Goal: Find specific page/section: Find specific page/section

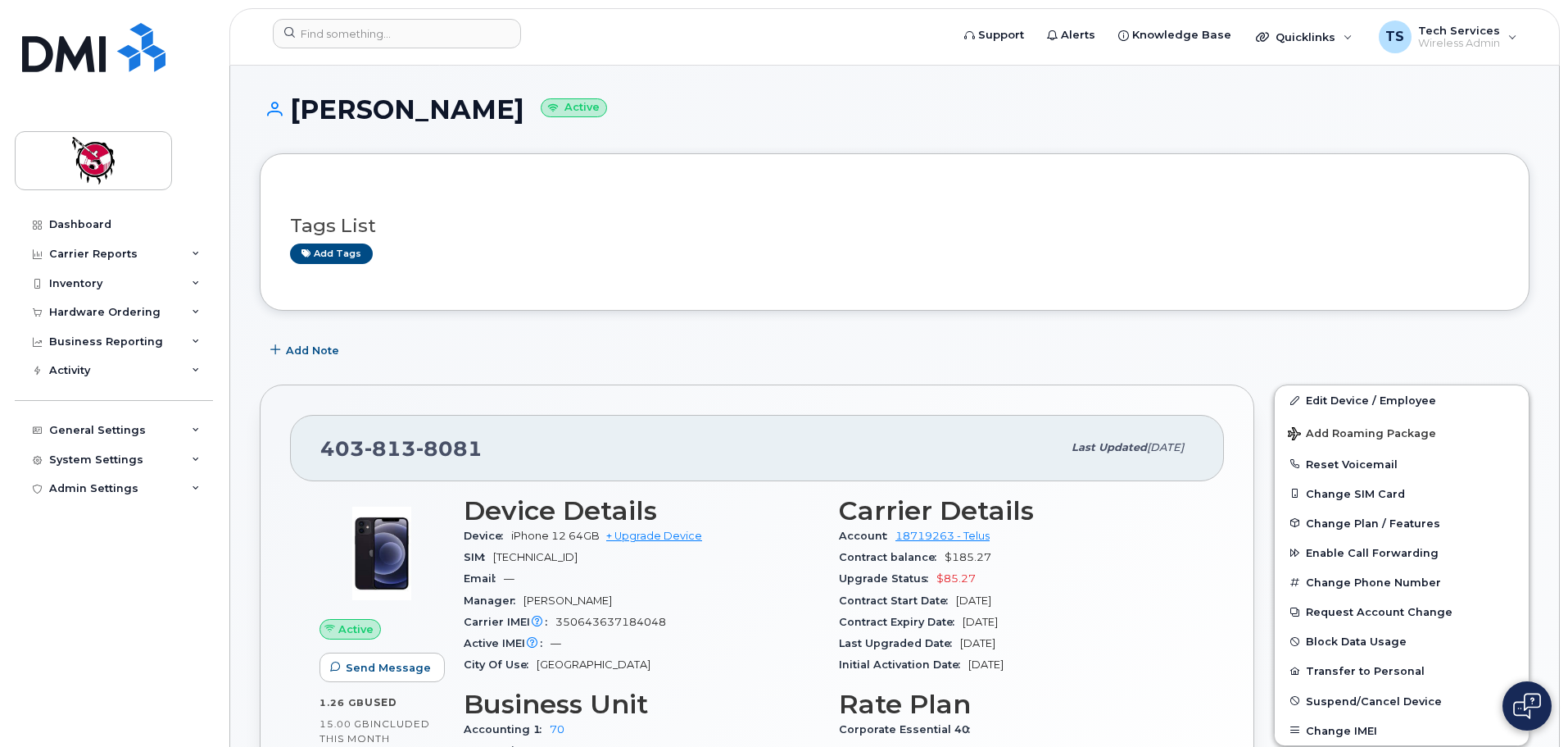
scroll to position [164, 0]
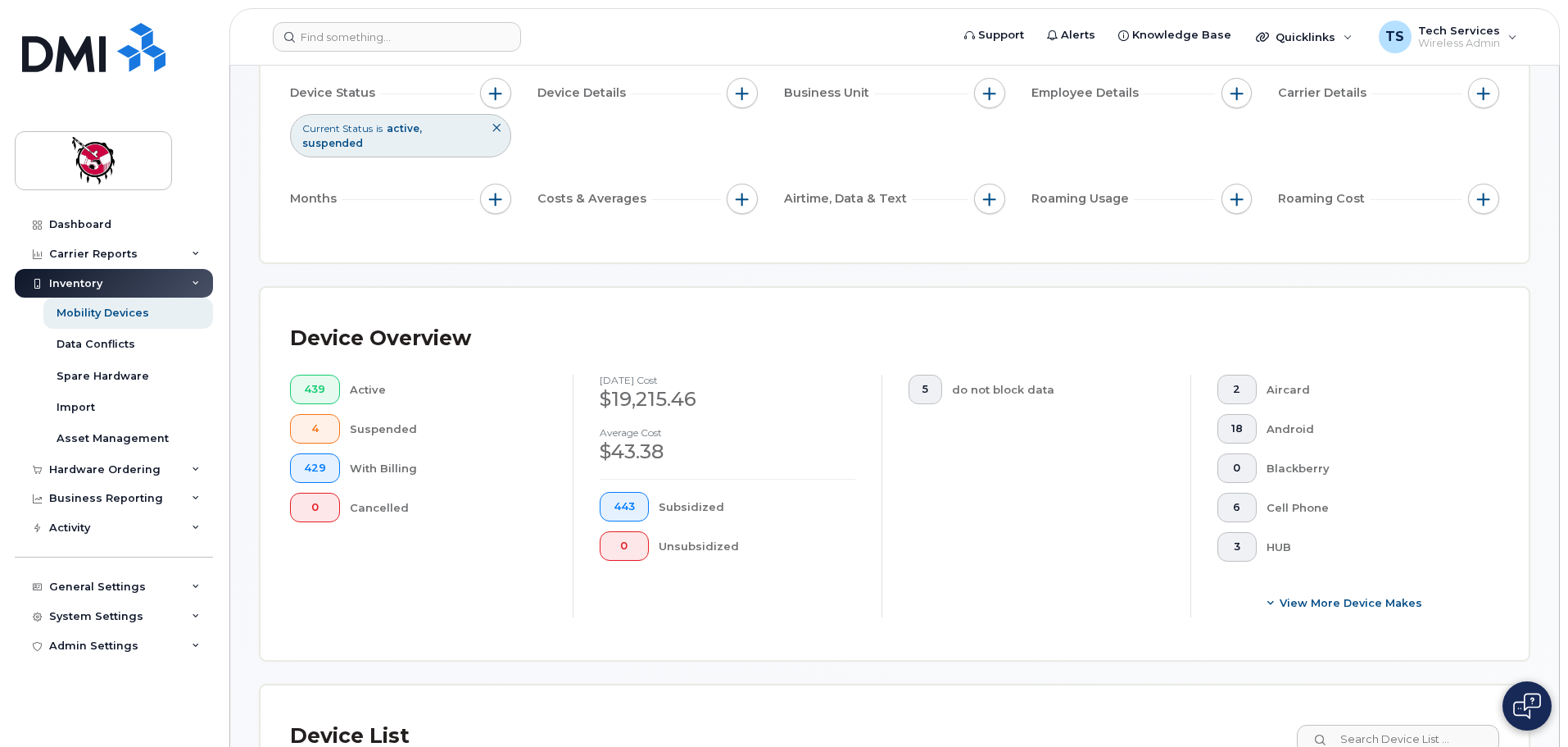
scroll to position [410, 0]
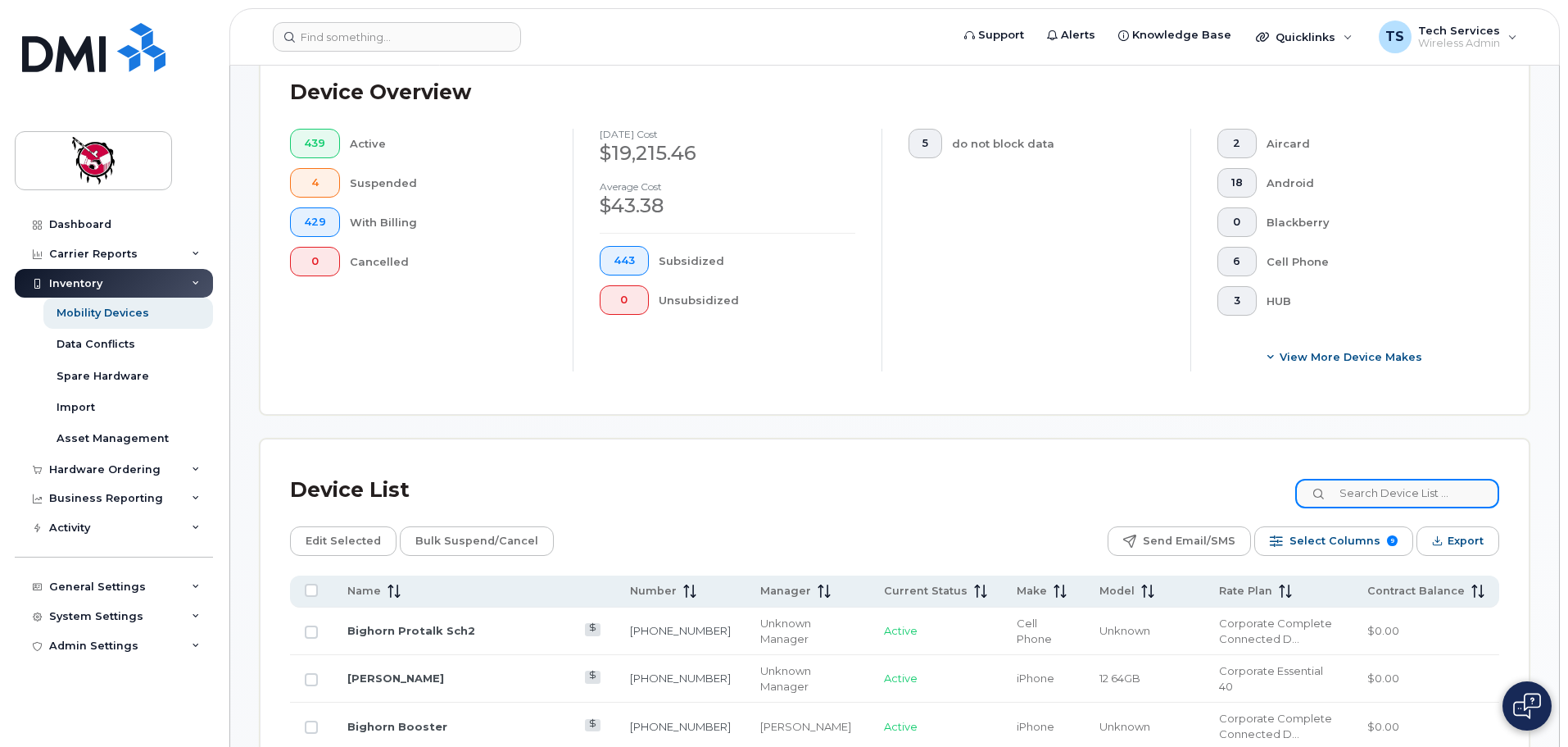
click at [1374, 479] on input at bounding box center [1398, 493] width 204 height 30
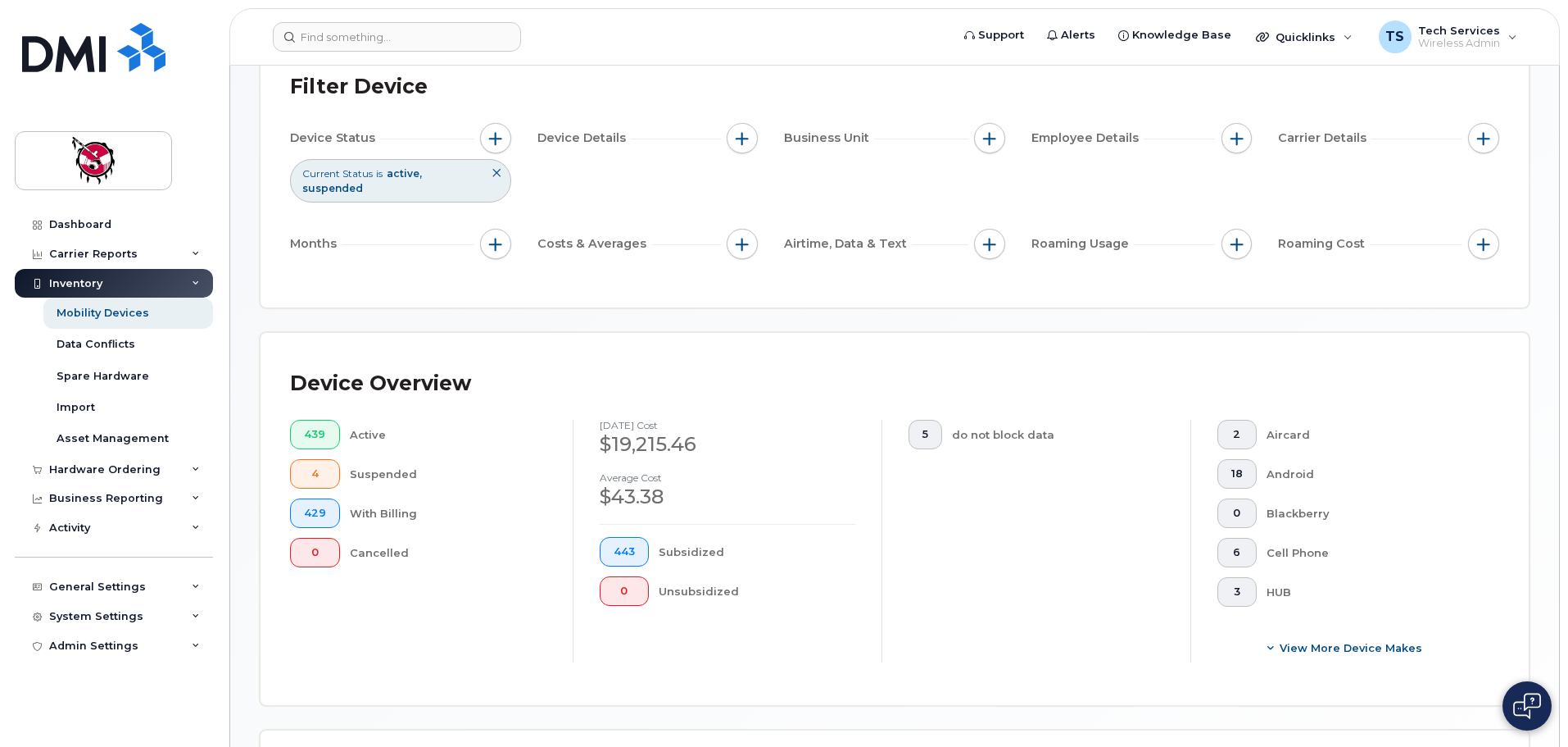
scroll to position [246, 0]
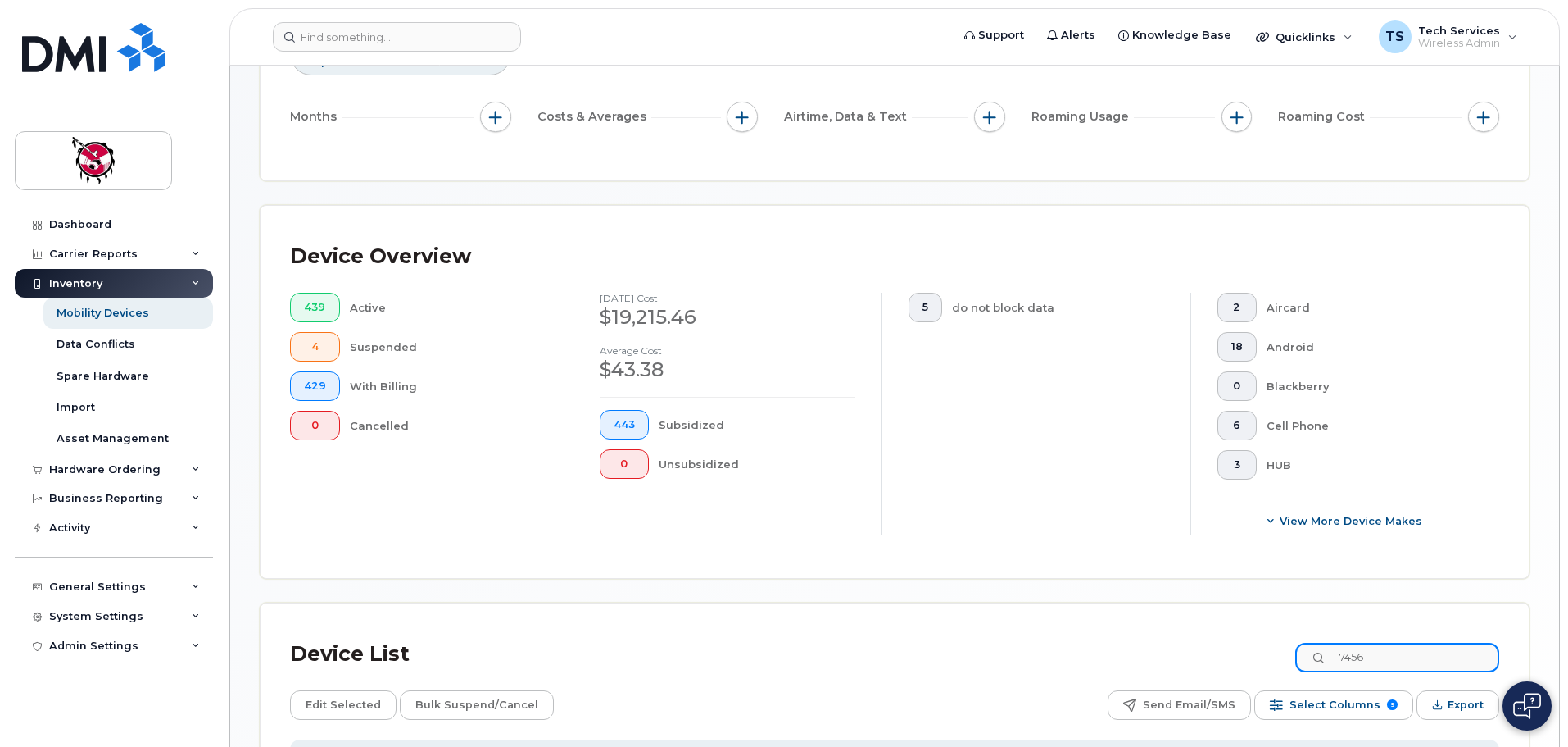
drag, startPoint x: 1399, startPoint y: 642, endPoint x: 1294, endPoint y: 641, distance: 105.0
click at [1294, 641] on div "Device List 7456" at bounding box center [894, 655] width 1209 height 43
type input "verna"
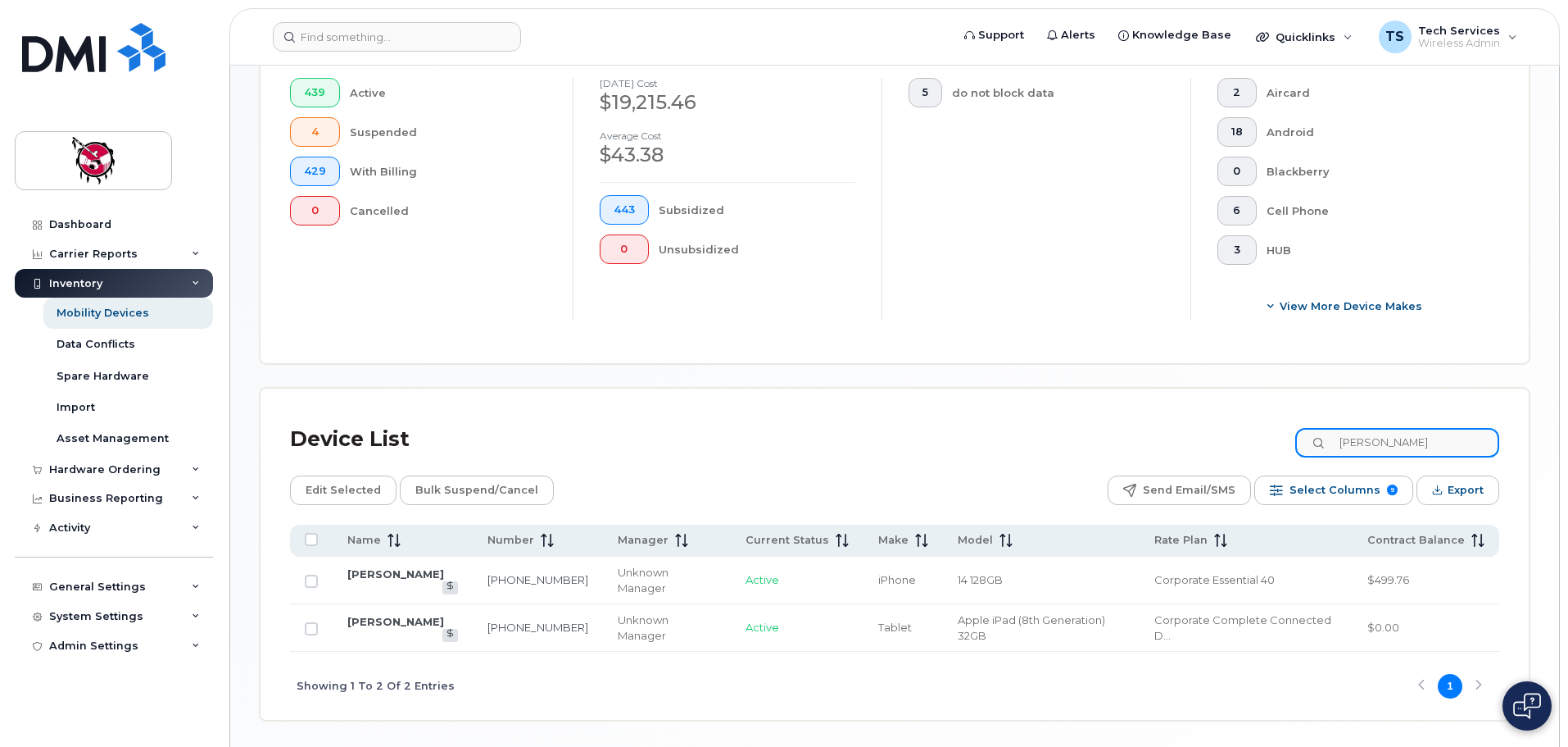
scroll to position [472, 0]
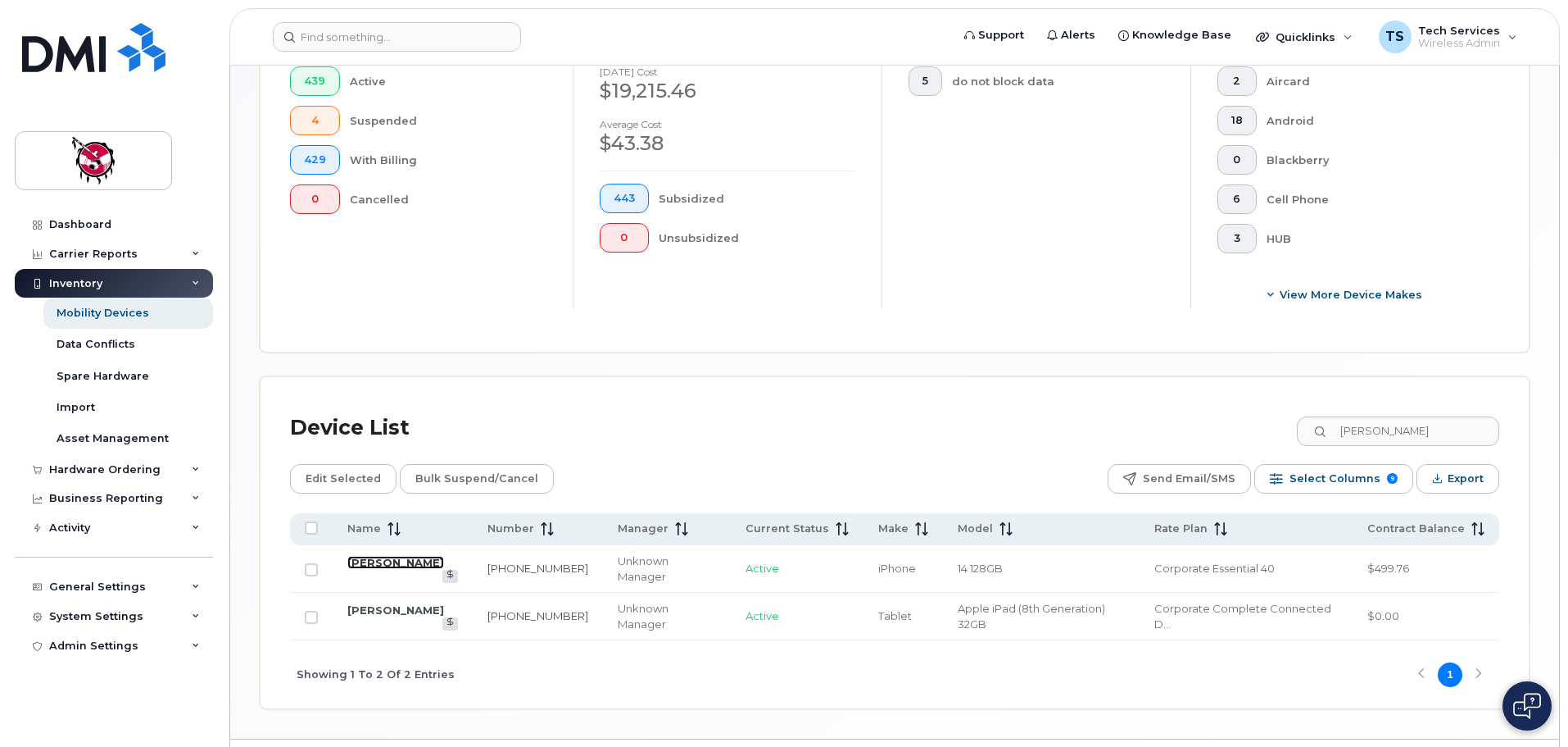
click at [430, 556] on link "Verna Powderface" at bounding box center [395, 563] width 96 height 13
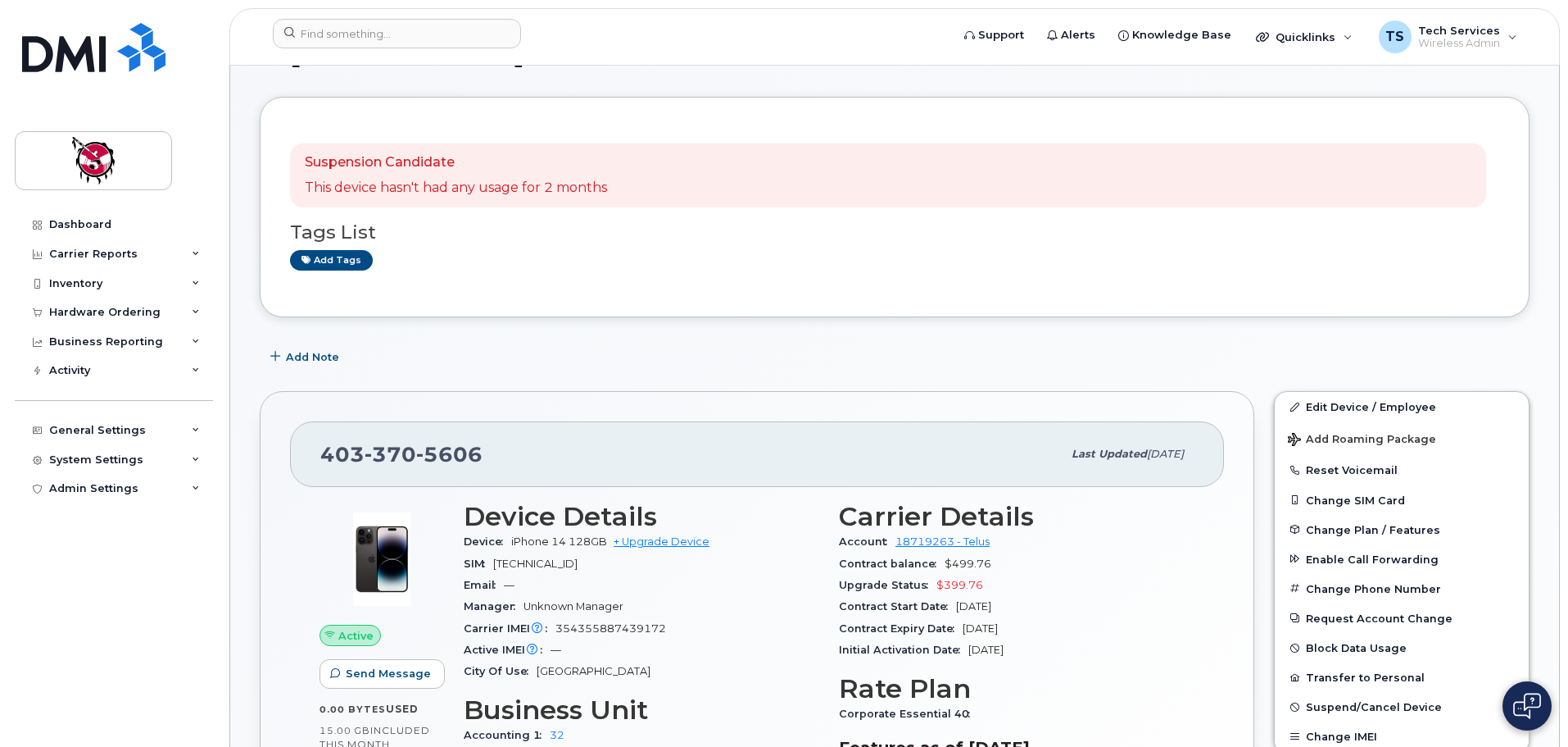
scroll to position [82, 0]
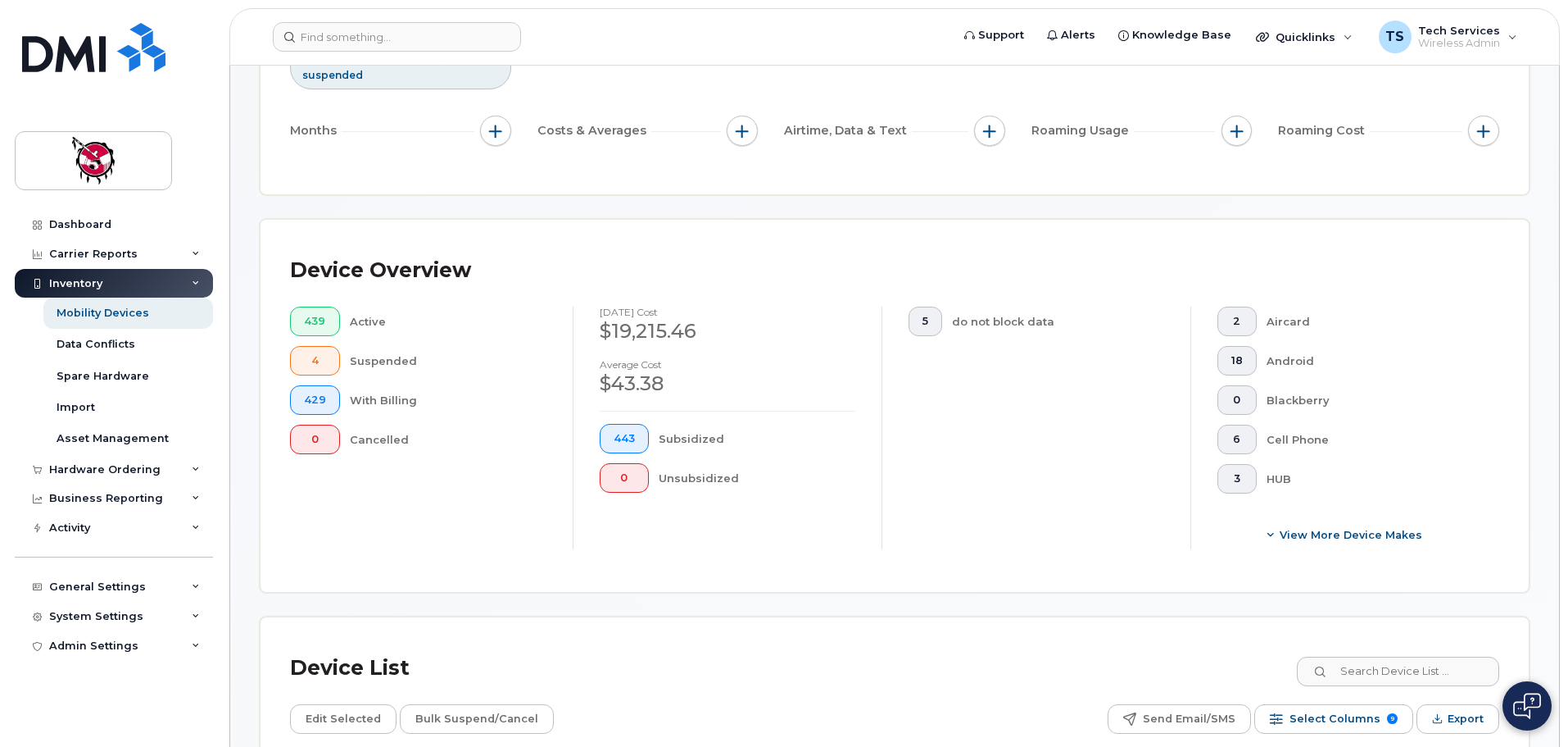
scroll to position [328, 0]
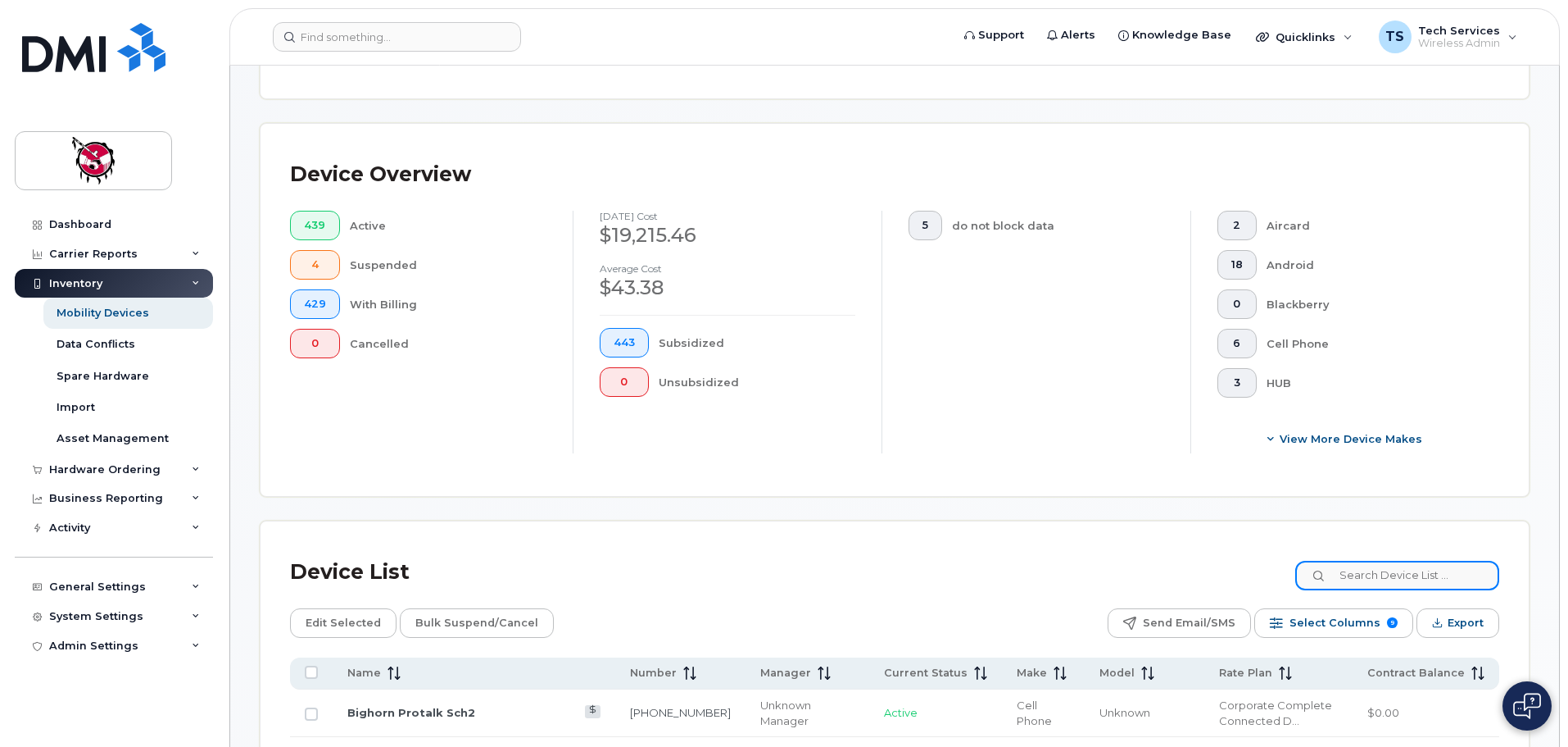
click at [1398, 561] on input at bounding box center [1398, 576] width 204 height 30
click at [1434, 561] on input at bounding box center [1398, 576] width 204 height 30
click at [1426, 561] on input at bounding box center [1398, 576] width 204 height 30
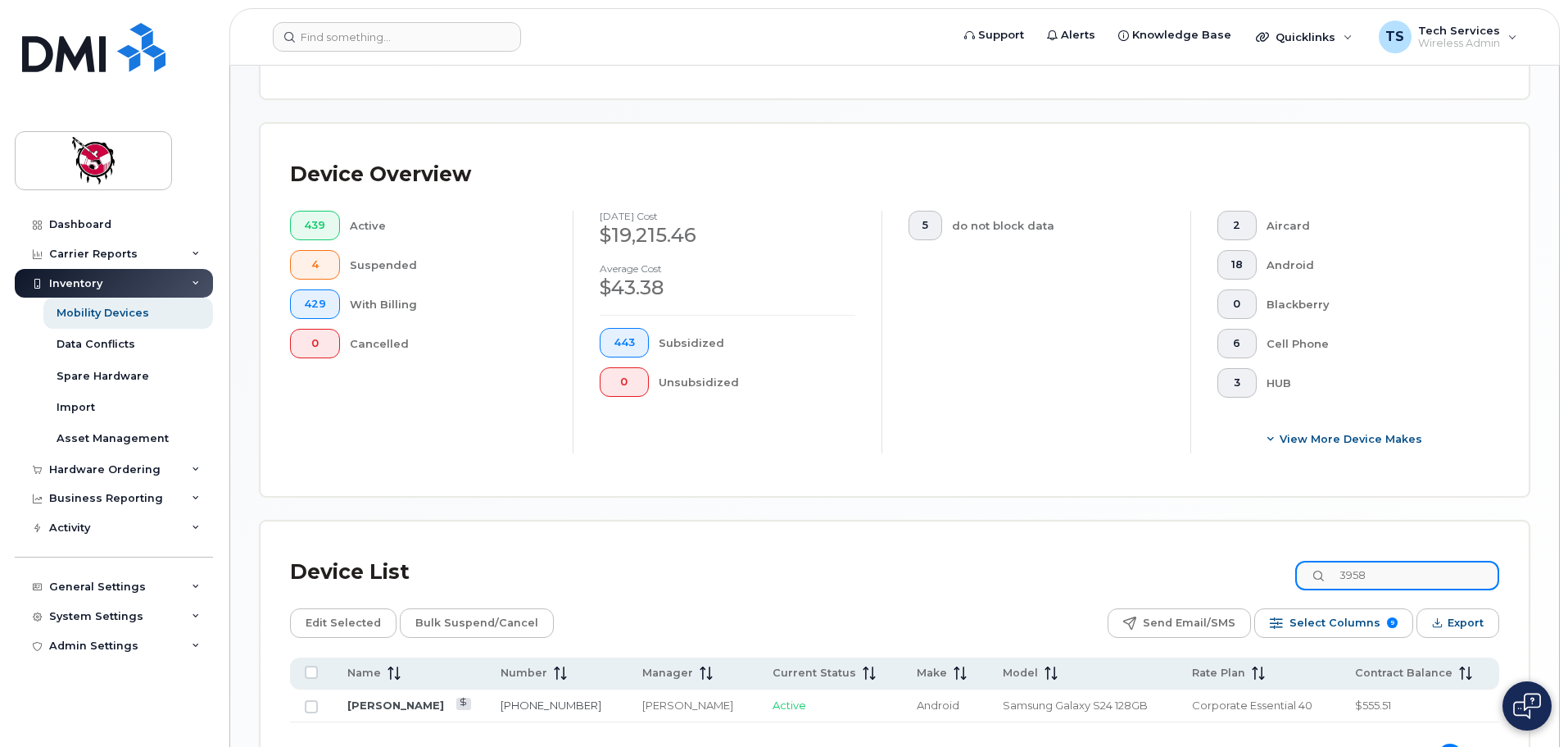
drag, startPoint x: 1421, startPoint y: 563, endPoint x: 1268, endPoint y: 558, distance: 153.1
click at [1268, 558] on div "Device List 3958" at bounding box center [894, 572] width 1209 height 43
drag, startPoint x: 1322, startPoint y: 558, endPoint x: 1281, endPoint y: 553, distance: 41.3
click at [1282, 558] on div "Device List 5531" at bounding box center [894, 572] width 1209 height 43
drag, startPoint x: 1403, startPoint y: 558, endPoint x: 1189, endPoint y: 544, distance: 214.5
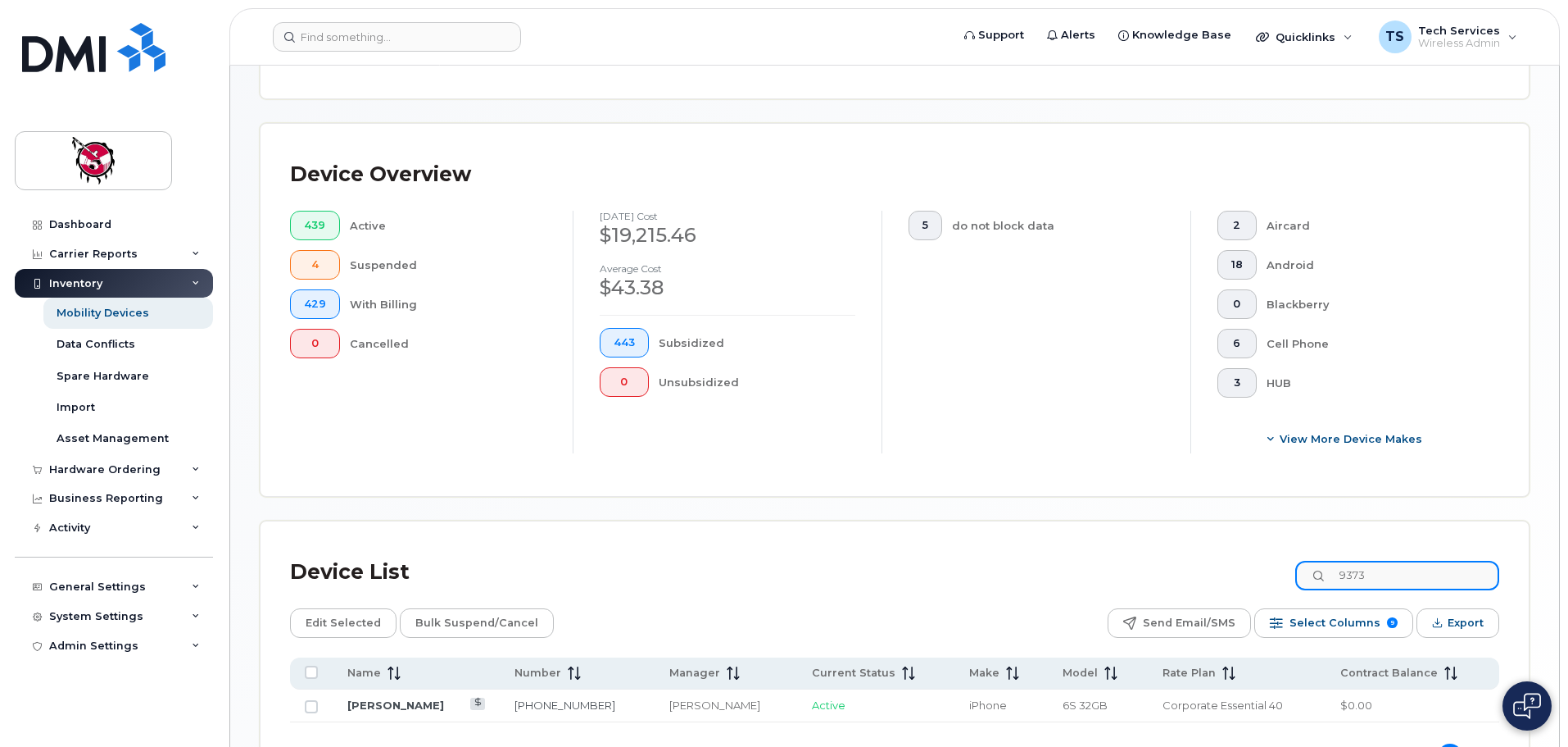
click at [1189, 551] on div "Device List 9373" at bounding box center [894, 572] width 1209 height 43
drag, startPoint x: 1244, startPoint y: 557, endPoint x: 1228, endPoint y: 544, distance: 20.6
click at [1227, 556] on div "Device List 5114" at bounding box center [894, 572] width 1209 height 43
drag, startPoint x: 1291, startPoint y: 556, endPoint x: 1170, endPoint y: 549, distance: 121.2
click at [1170, 556] on div "Device List 0168" at bounding box center [894, 572] width 1209 height 43
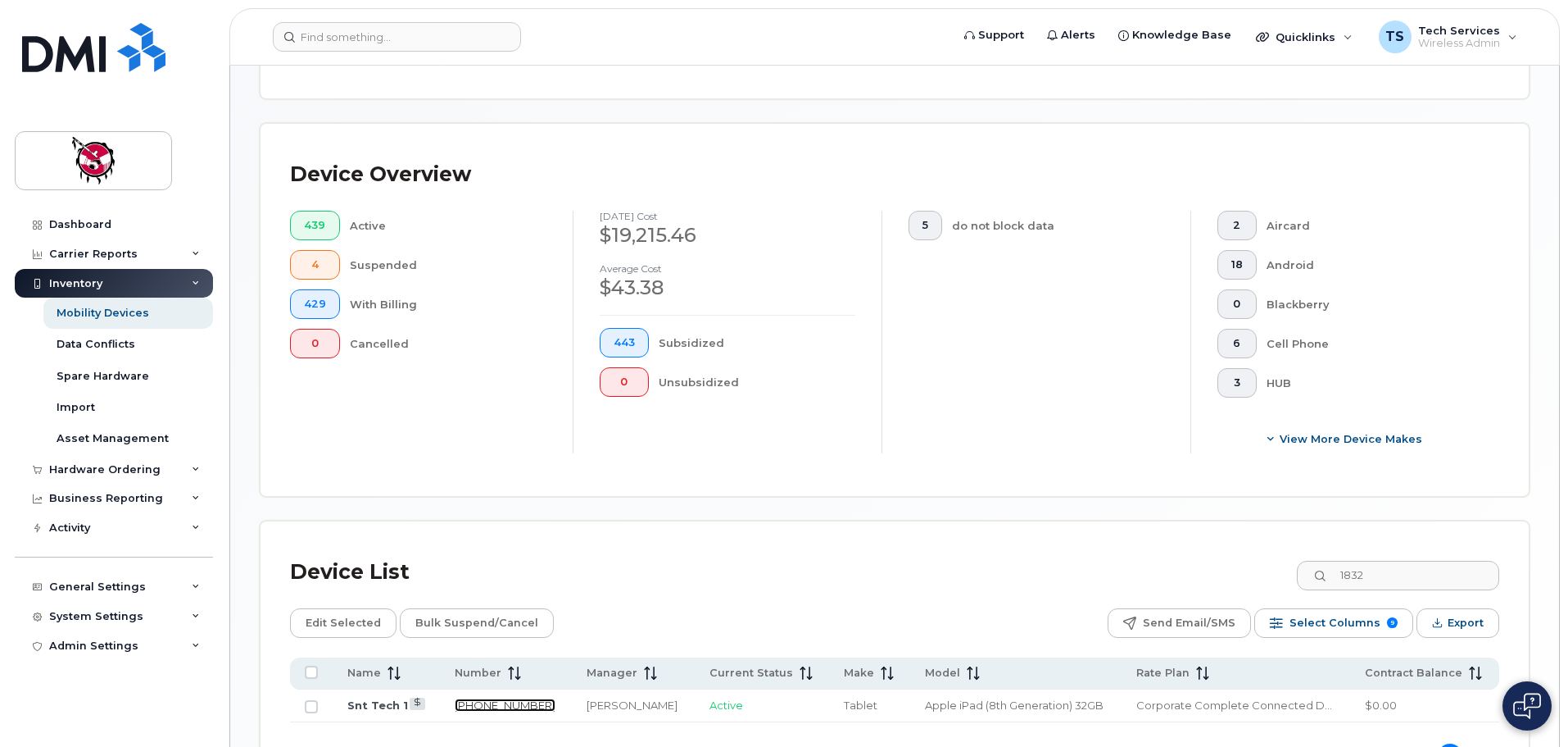
click at [491, 698] on link "403-875-1832" at bounding box center [505, 705] width 100 height 13
drag, startPoint x: 1412, startPoint y: 551, endPoint x: 1282, endPoint y: 541, distance: 130.4
click at [1282, 551] on div "Device List 1832" at bounding box center [894, 572] width 1209 height 43
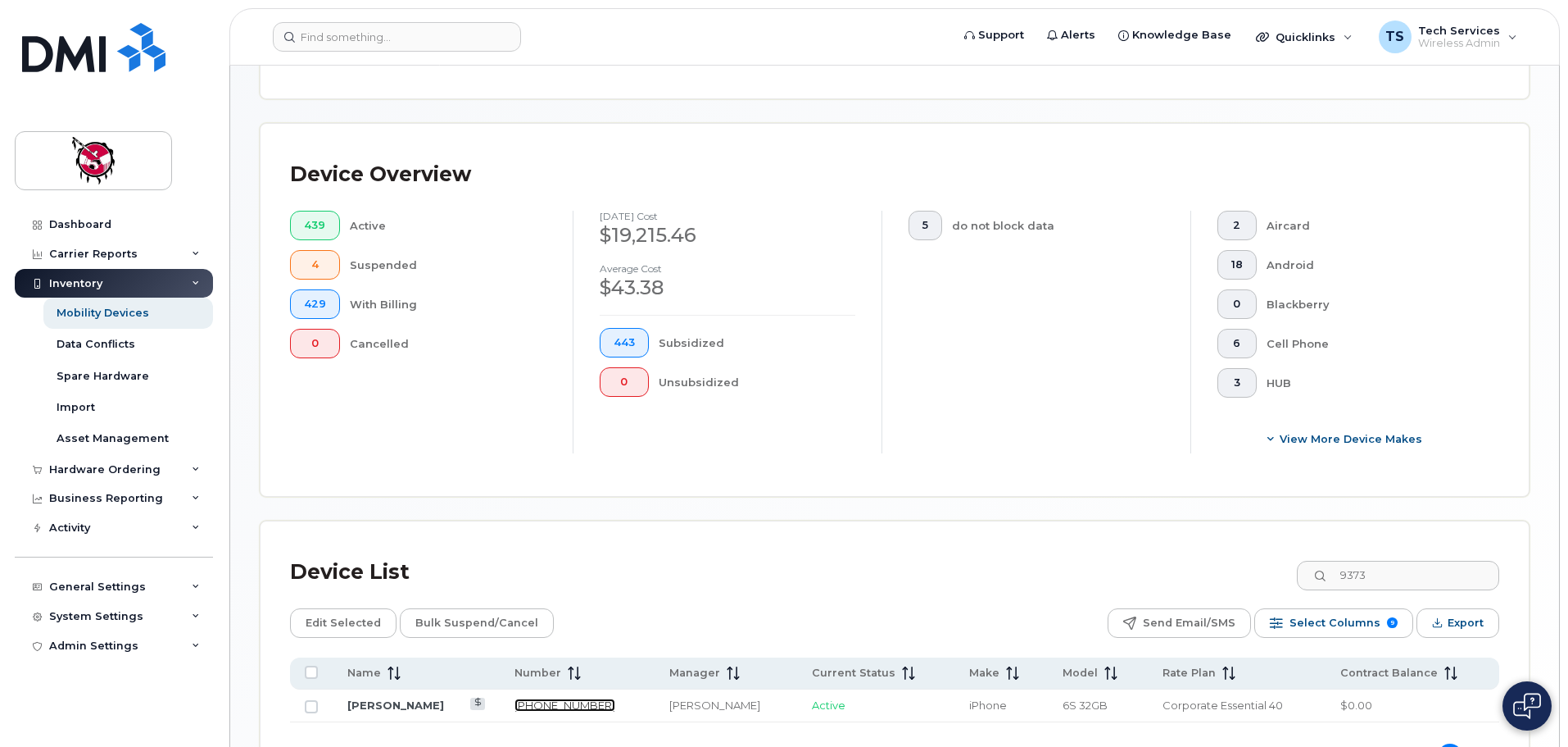
click at [544, 698] on link "403-801-9373" at bounding box center [565, 705] width 100 height 13
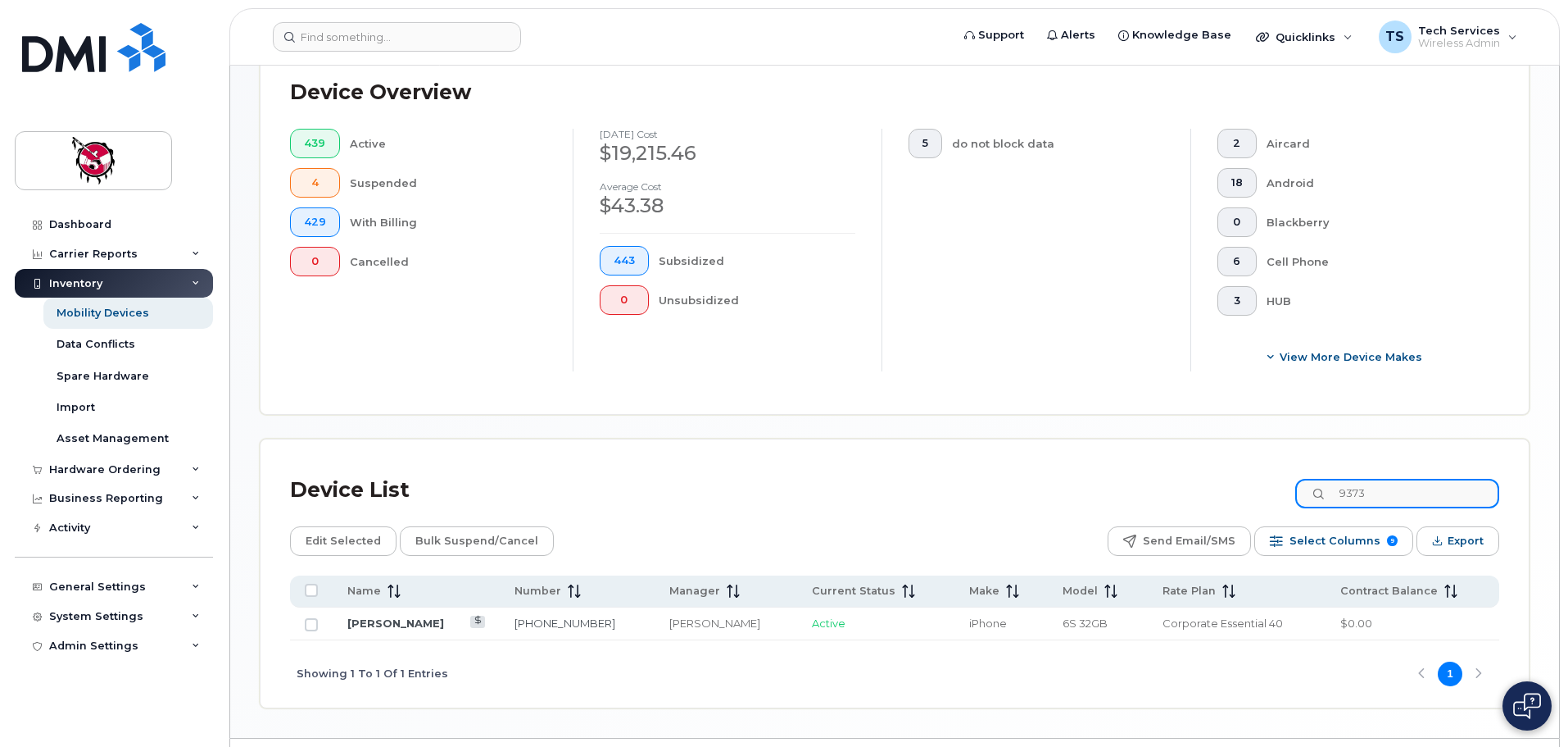
drag, startPoint x: 1410, startPoint y: 474, endPoint x: 1260, endPoint y: 483, distance: 150.3
click at [1260, 483] on div "Device List 9373" at bounding box center [894, 490] width 1209 height 43
click at [402, 617] on link "Cole Vasseur" at bounding box center [395, 623] width 96 height 13
drag, startPoint x: 1400, startPoint y: 477, endPoint x: 1278, endPoint y: 471, distance: 122.1
click at [1278, 471] on div "Device List 5114" at bounding box center [894, 490] width 1209 height 43
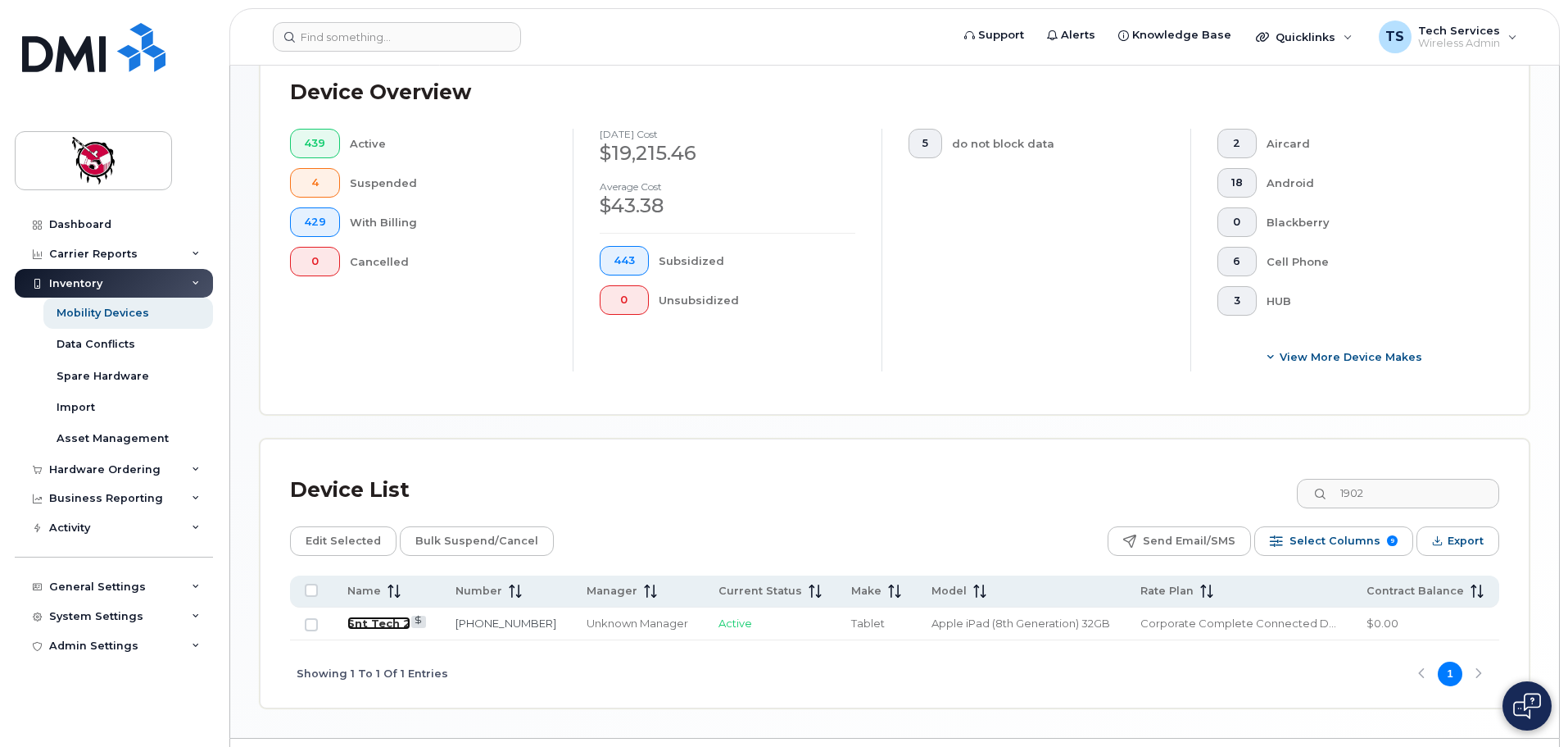
click at [371, 617] on link "Snt Tech 2" at bounding box center [379, 623] width 63 height 13
click at [366, 617] on link "Snt Tech 2" at bounding box center [379, 623] width 63 height 13
drag, startPoint x: 1435, startPoint y: 479, endPoint x: 1257, endPoint y: 480, distance: 178.0
click at [1257, 480] on div "Device List 1902" at bounding box center [894, 490] width 1209 height 43
click at [412, 617] on link "Unit #1 Telecom" at bounding box center [395, 623] width 96 height 13
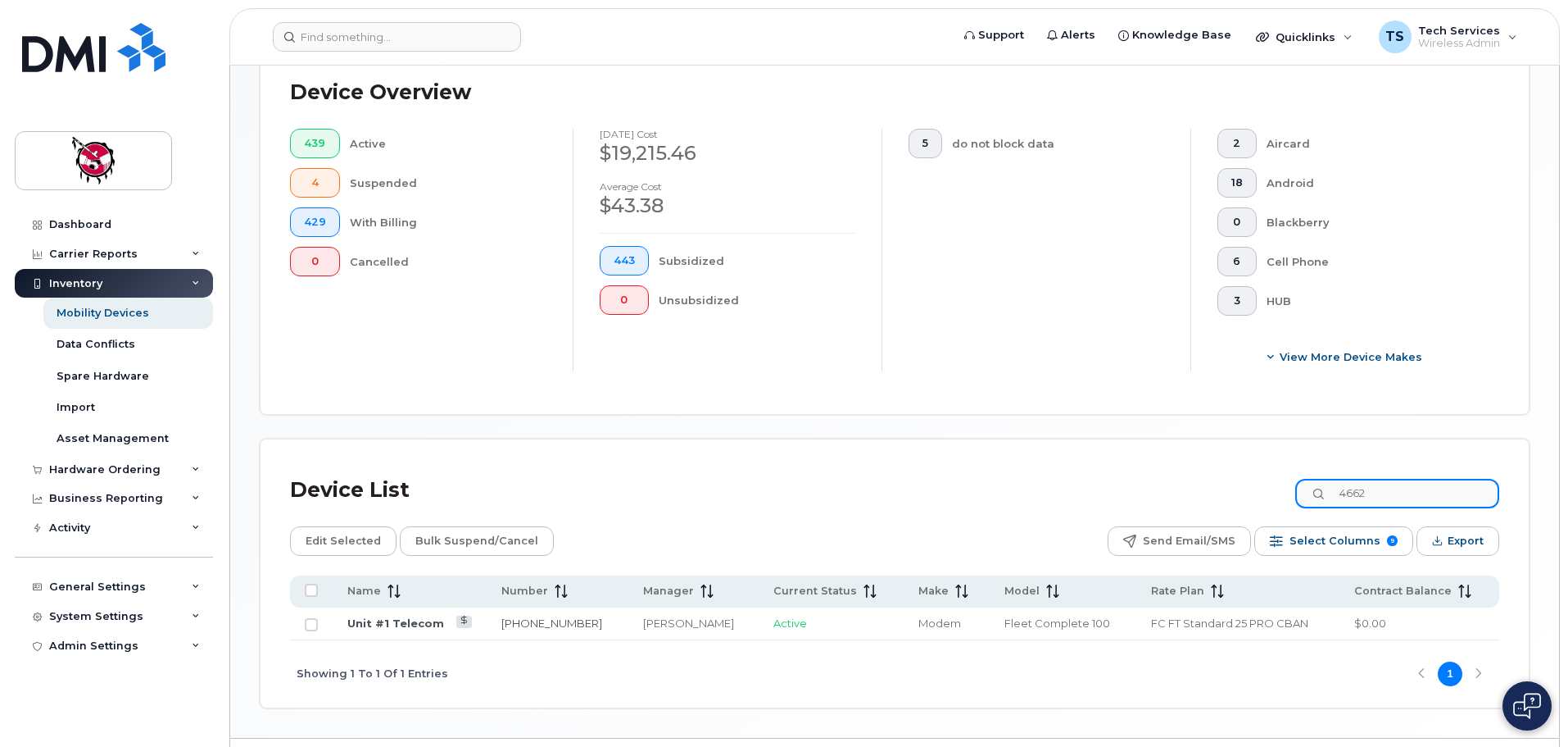
drag, startPoint x: 1414, startPoint y: 475, endPoint x: 1296, endPoint y: 481, distance: 118.2
click at [1296, 481] on div "Device List 4662" at bounding box center [894, 490] width 1209 height 43
click at [410, 617] on link "Unit #2 Telecom" at bounding box center [397, 623] width 99 height 13
drag, startPoint x: 1395, startPoint y: 471, endPoint x: 1087, endPoint y: 471, distance: 308.0
click at [1087, 471] on div "Device List 4722" at bounding box center [894, 490] width 1209 height 43
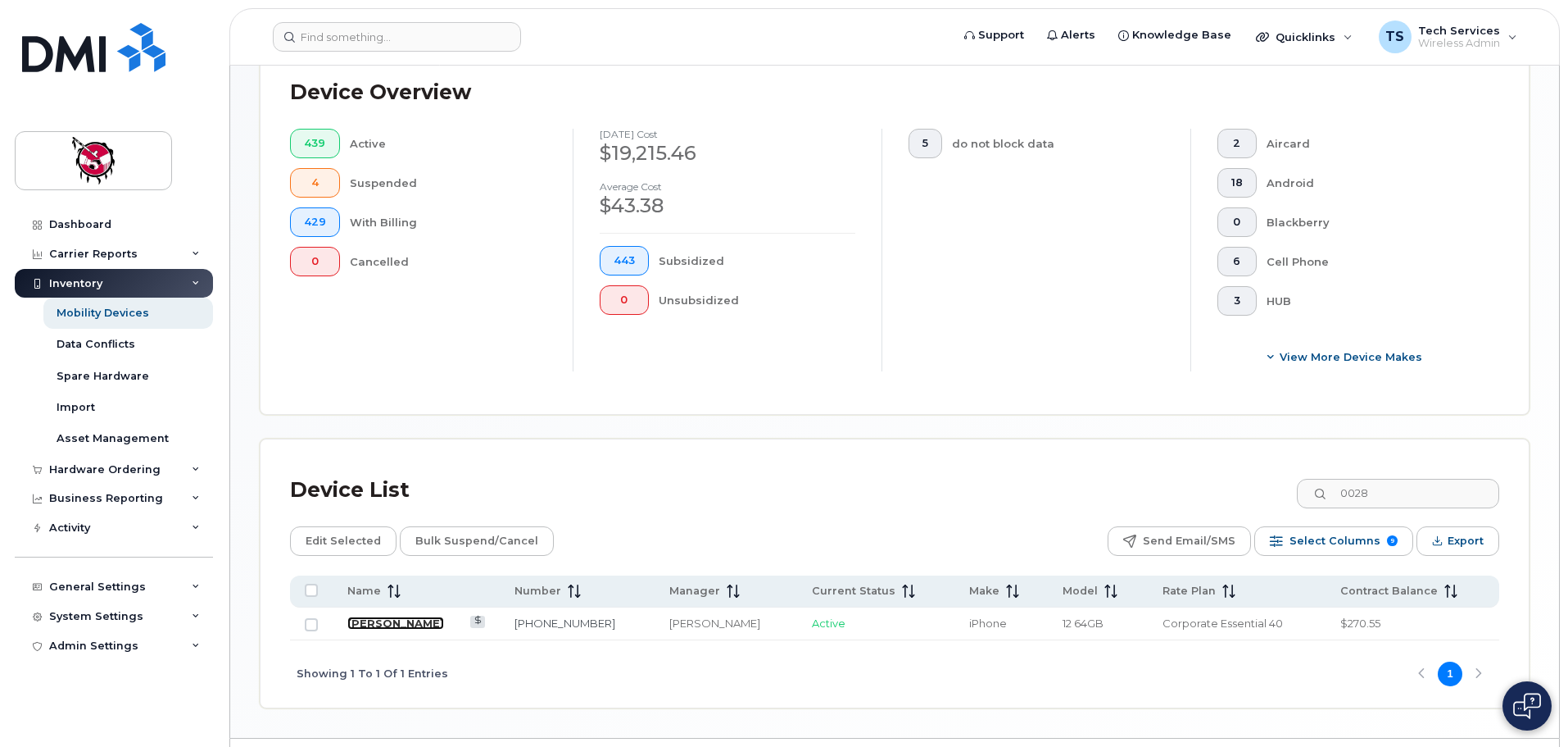
click at [395, 617] on link "Larana Labelle" at bounding box center [395, 623] width 96 height 13
drag, startPoint x: 1406, startPoint y: 482, endPoint x: 1232, endPoint y: 469, distance: 174.5
click at [1231, 473] on div "Device List 0028" at bounding box center [894, 490] width 1209 height 43
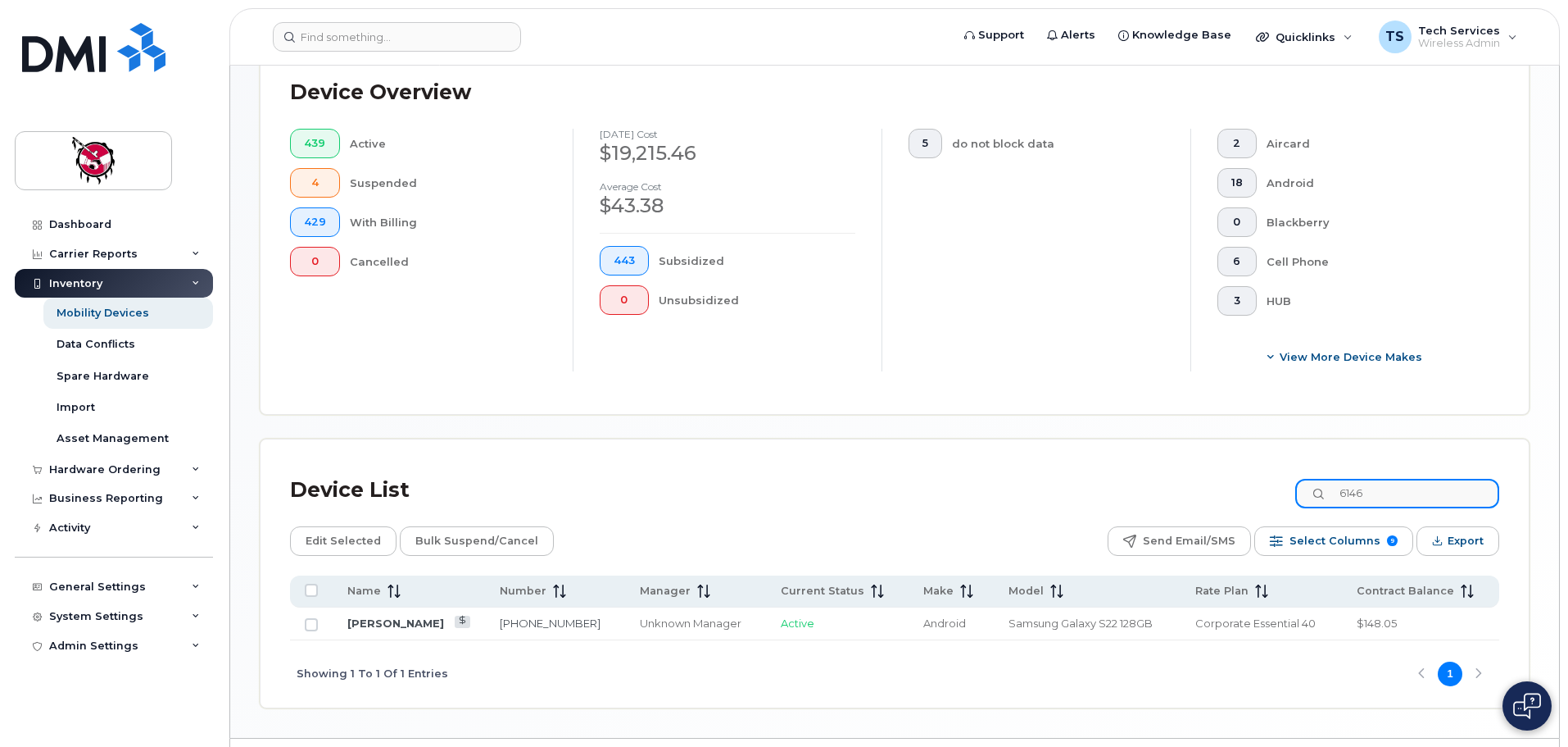
drag, startPoint x: 1419, startPoint y: 476, endPoint x: 1264, endPoint y: 476, distance: 155.0
click at [1264, 476] on div "Device List 6146" at bounding box center [894, 490] width 1209 height 43
type input "verna"
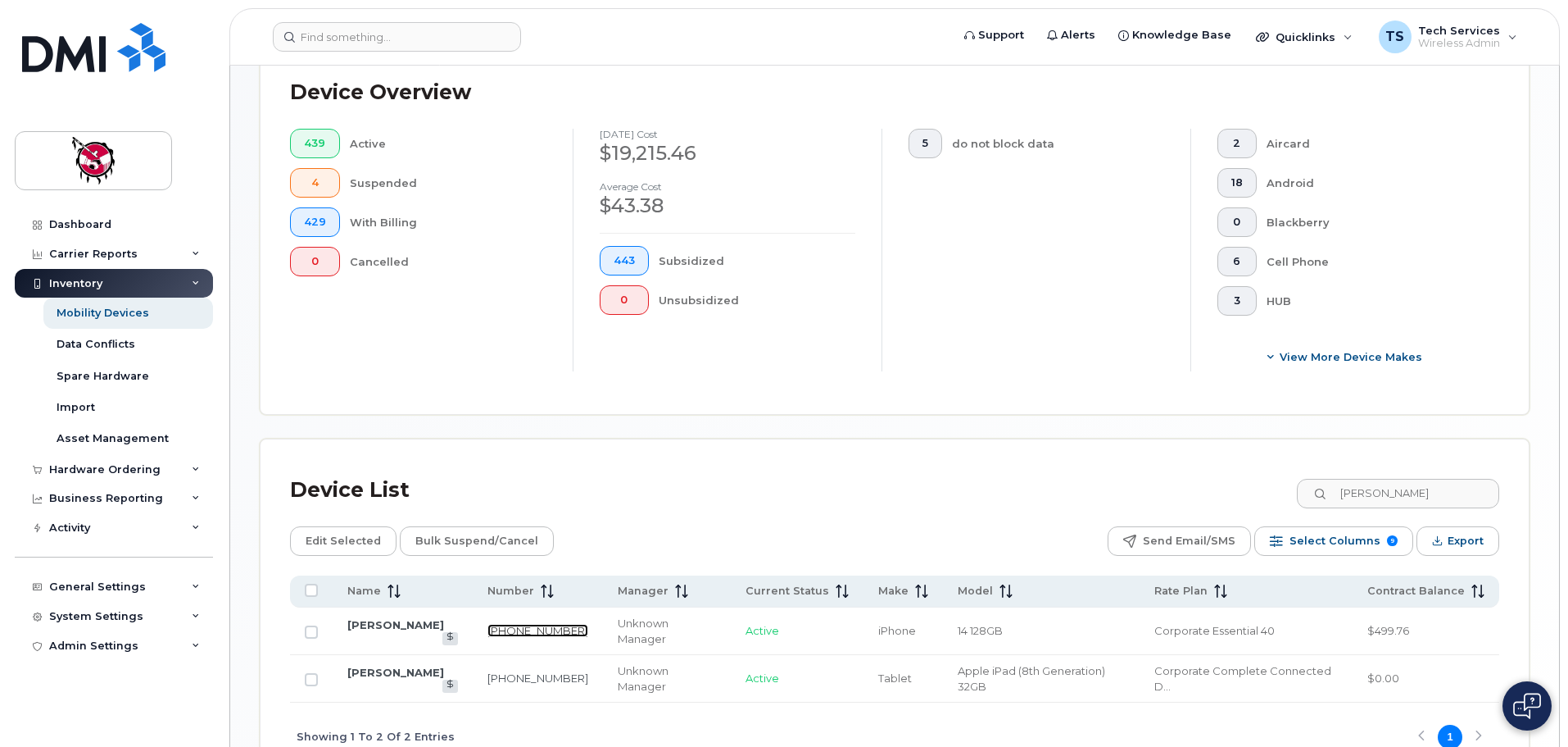
click at [529, 624] on link "403-370-5606" at bounding box center [537, 631] width 100 height 13
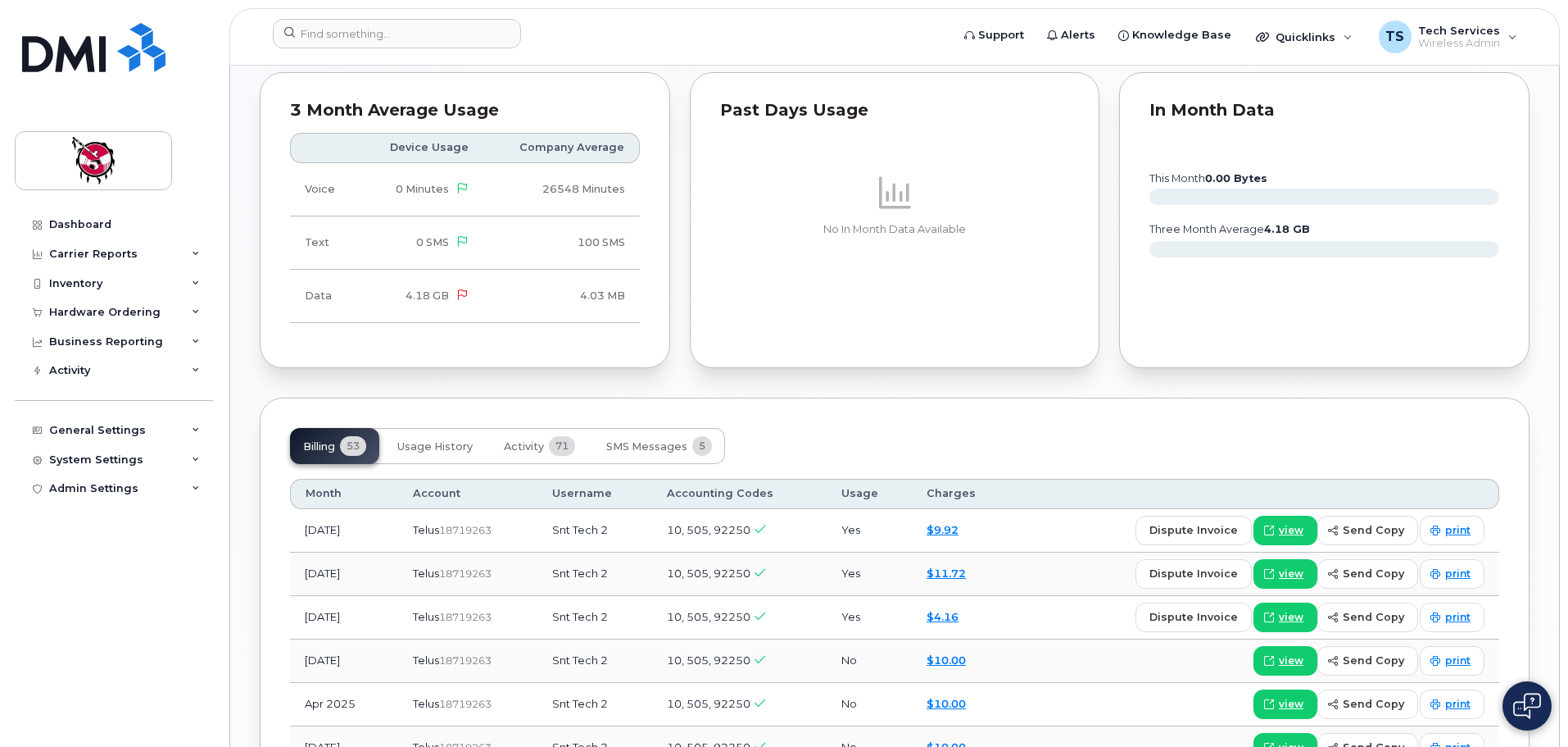
scroll to position [902, 0]
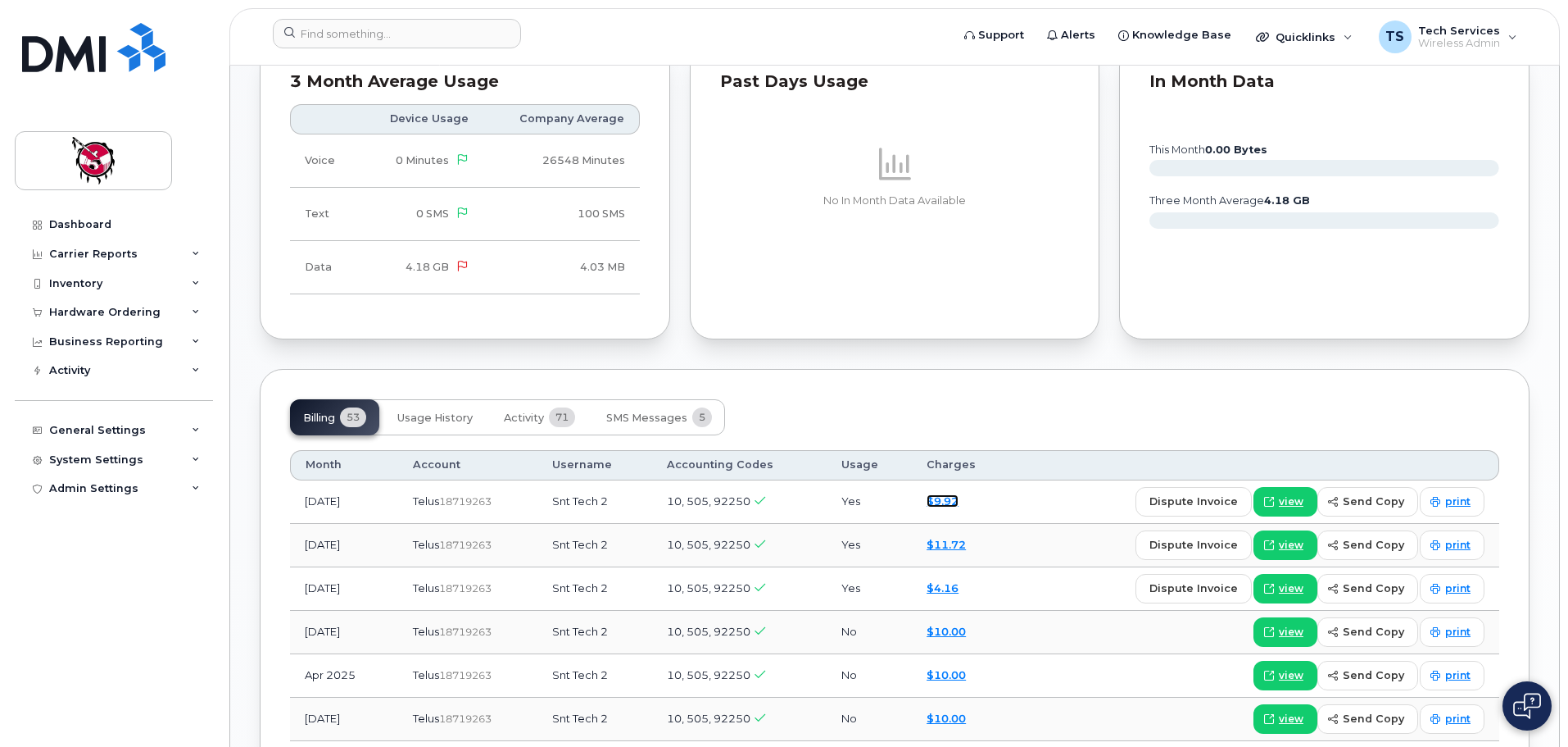
click at [948, 500] on link "$9.92" at bounding box center [942, 501] width 32 height 13
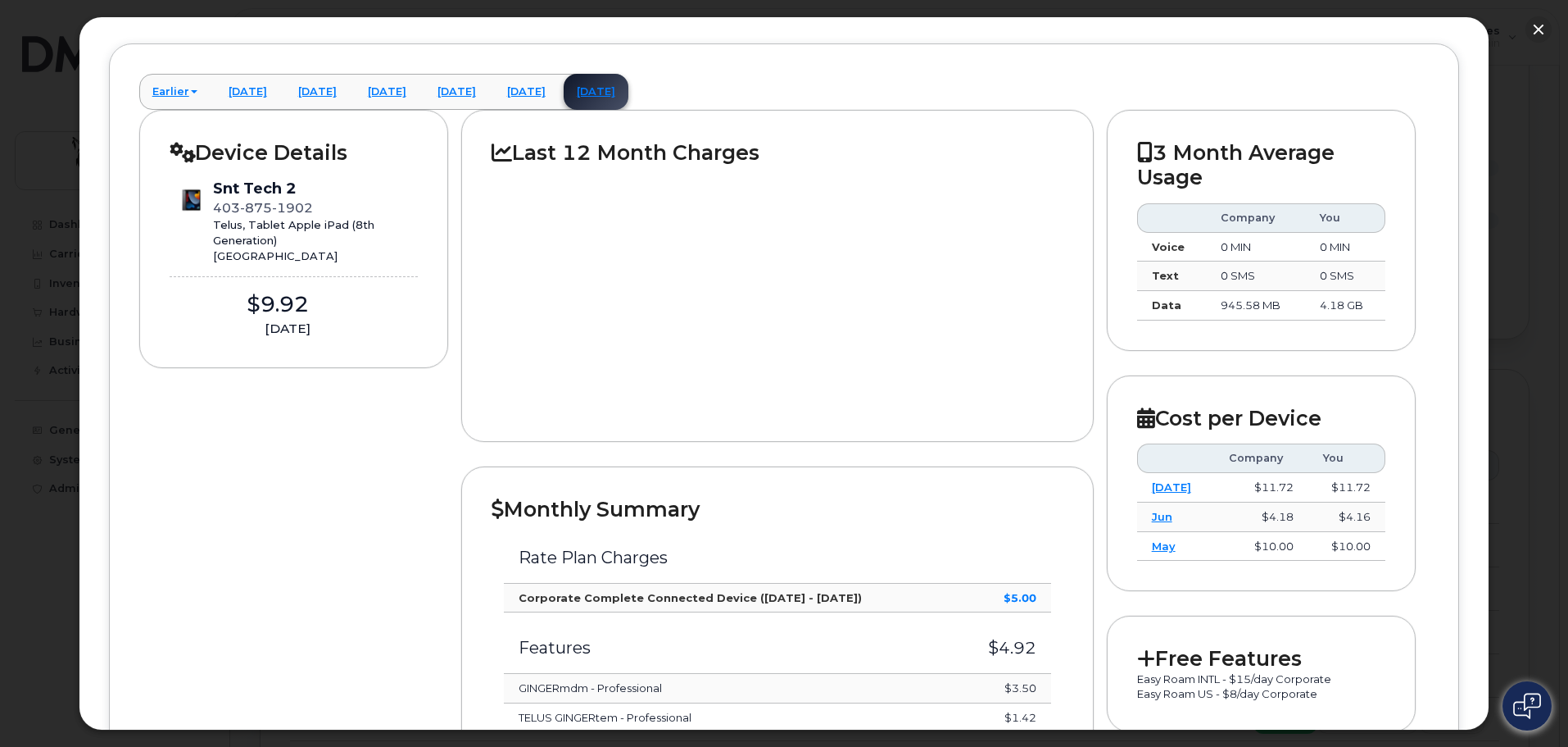
scroll to position [212, 0]
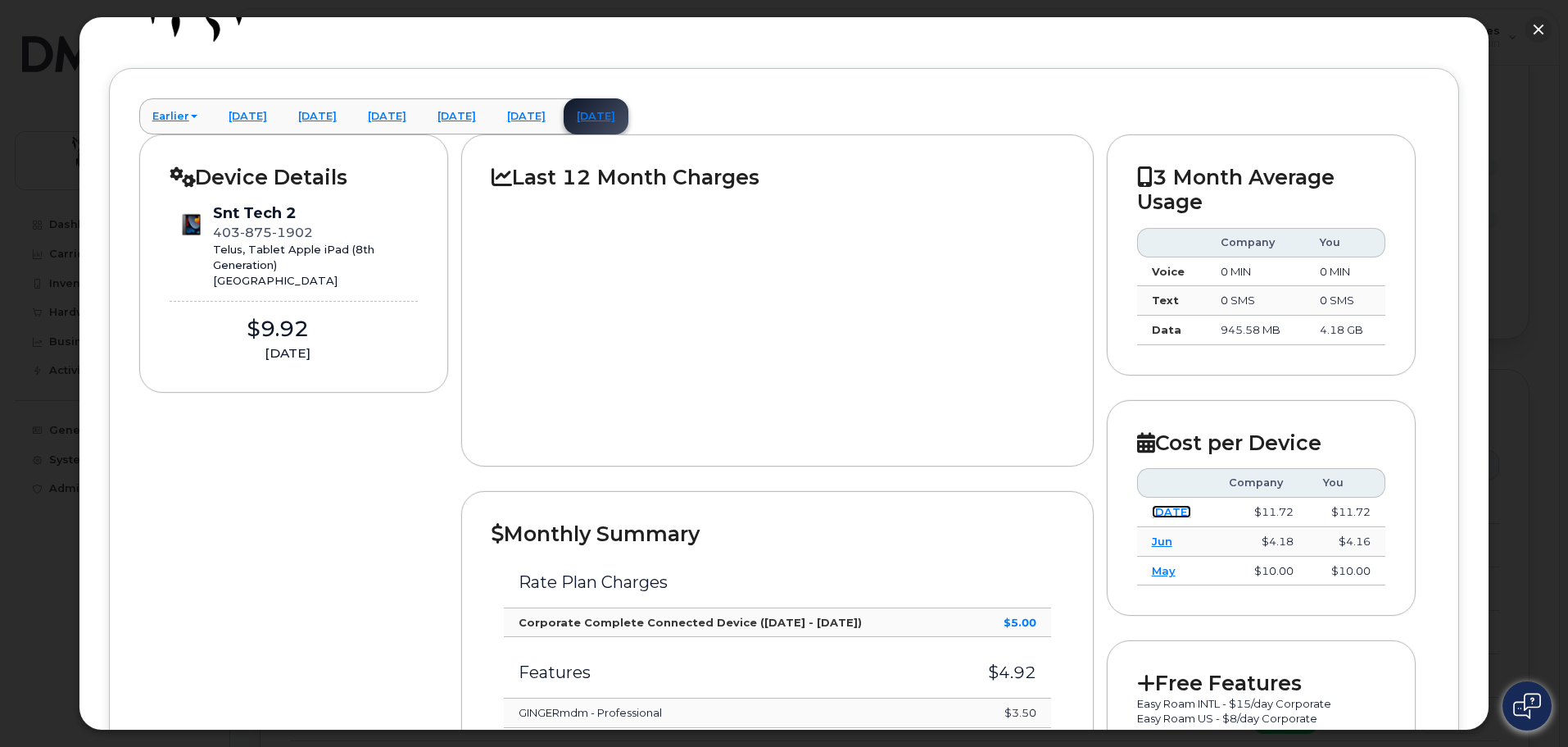
click at [1156, 513] on link "Jul" at bounding box center [1172, 511] width 40 height 13
click at [489, 114] on link "June 2025" at bounding box center [457, 116] width 65 height 36
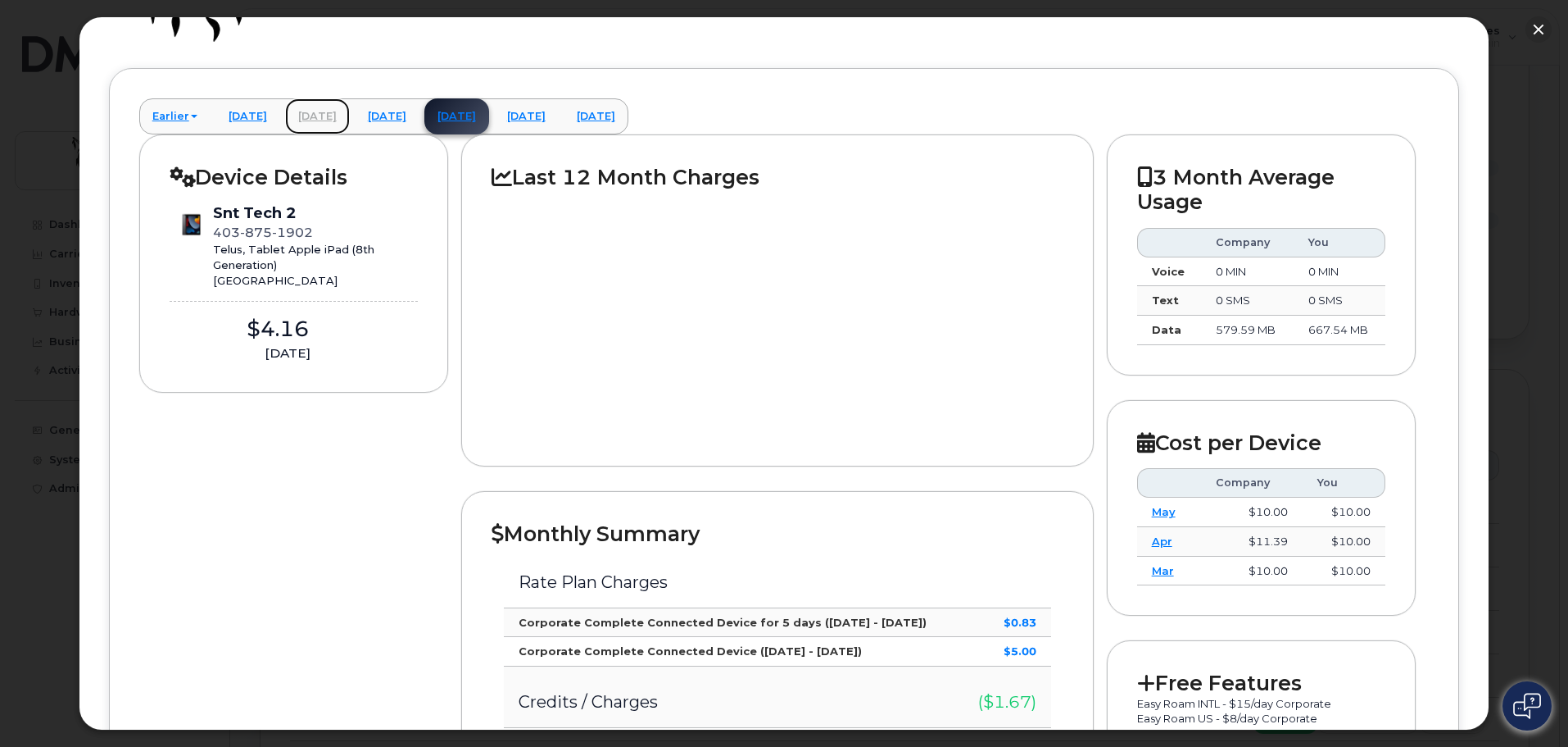
click at [350, 110] on link "April 2025" at bounding box center [317, 116] width 65 height 36
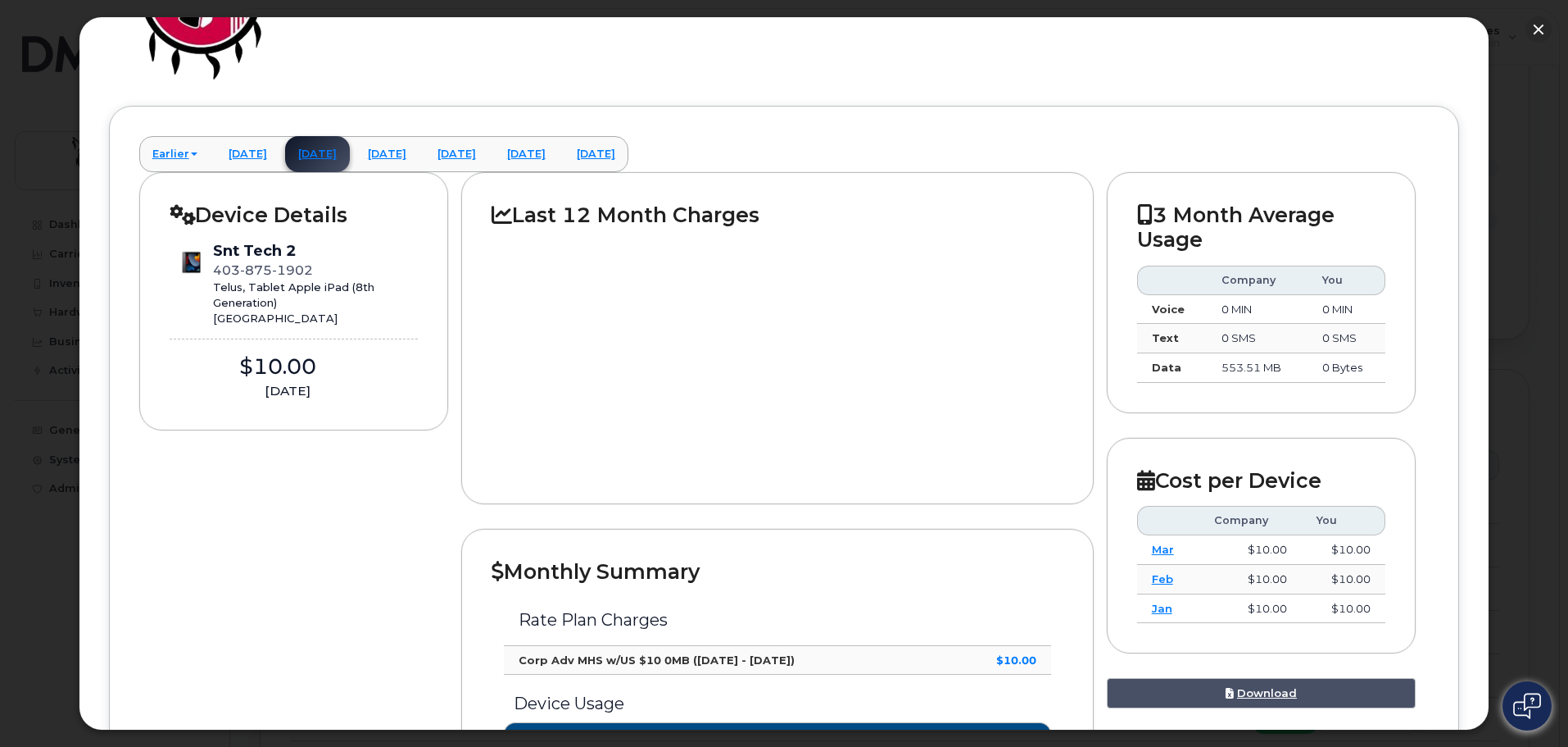
scroll to position [0, 0]
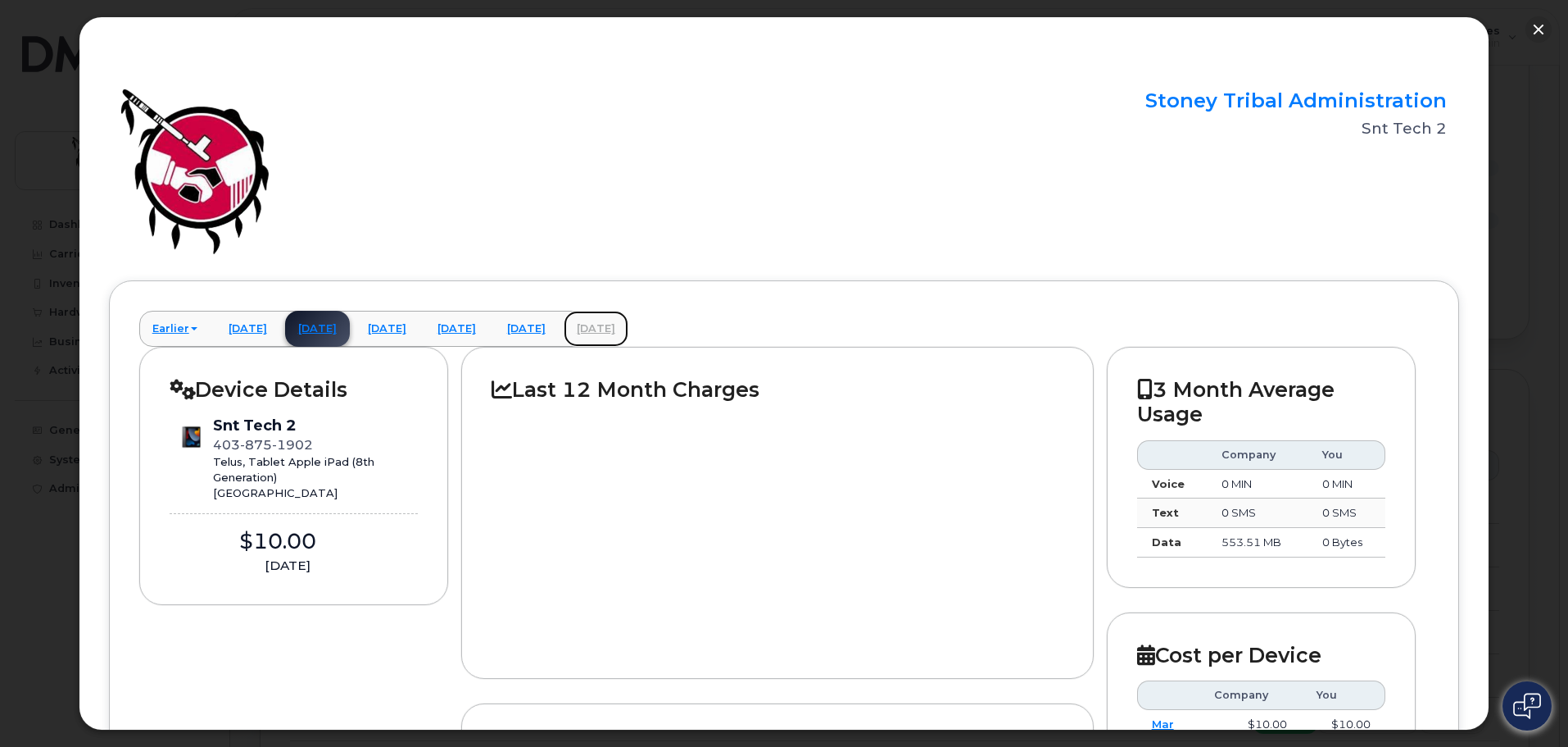
click at [629, 329] on link "August 2025" at bounding box center [596, 329] width 65 height 36
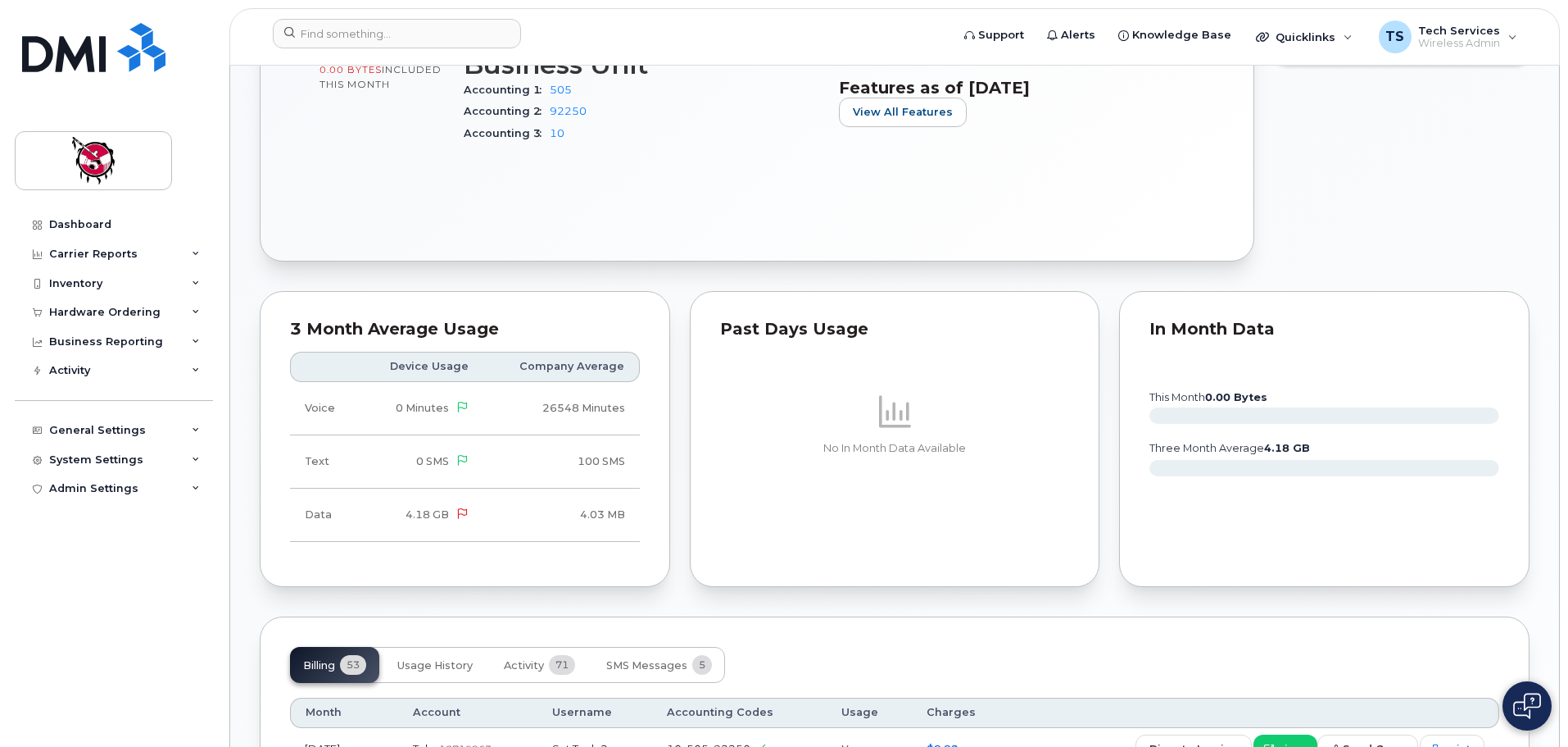
scroll to position [902, 0]
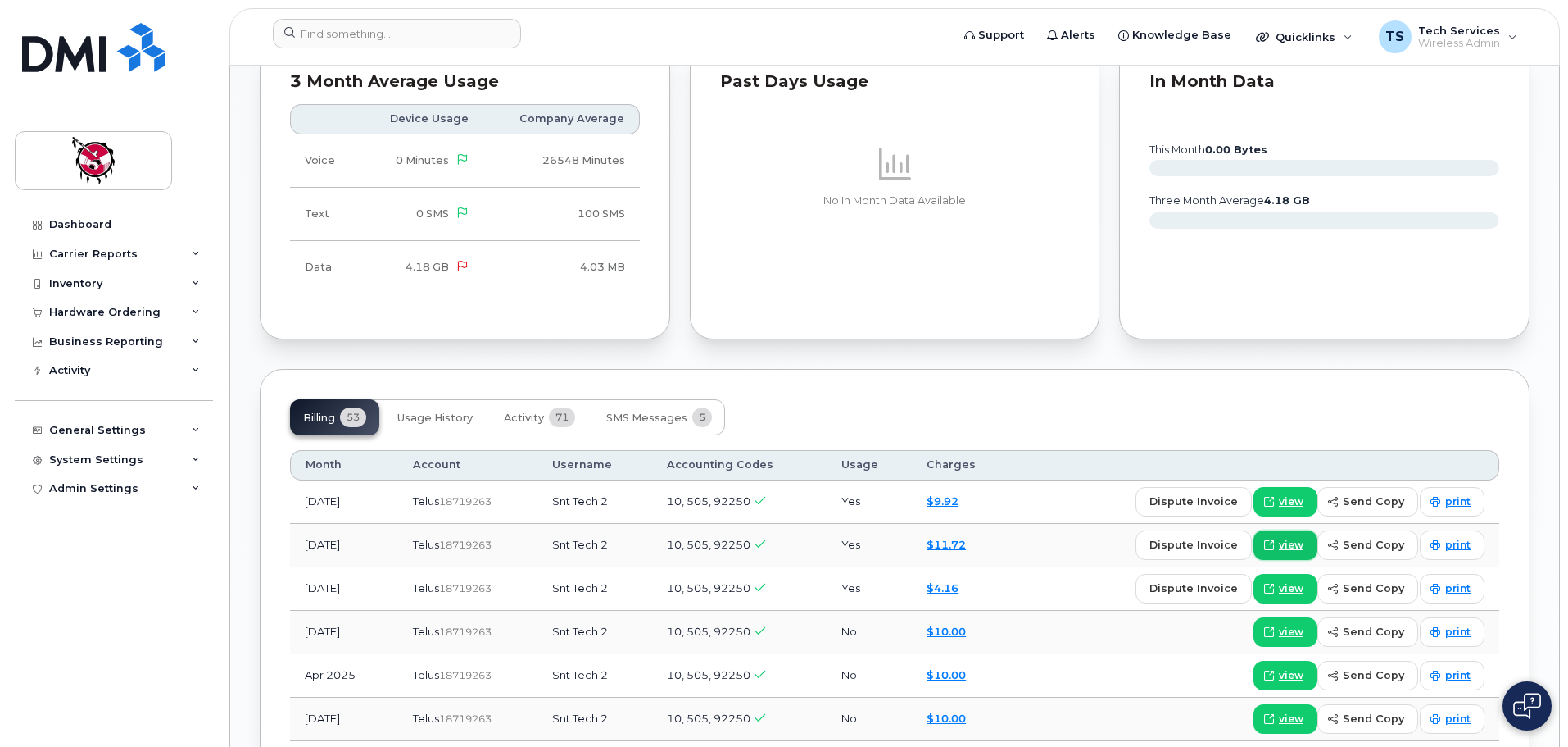
click at [1296, 549] on span "view" at bounding box center [1291, 545] width 25 height 15
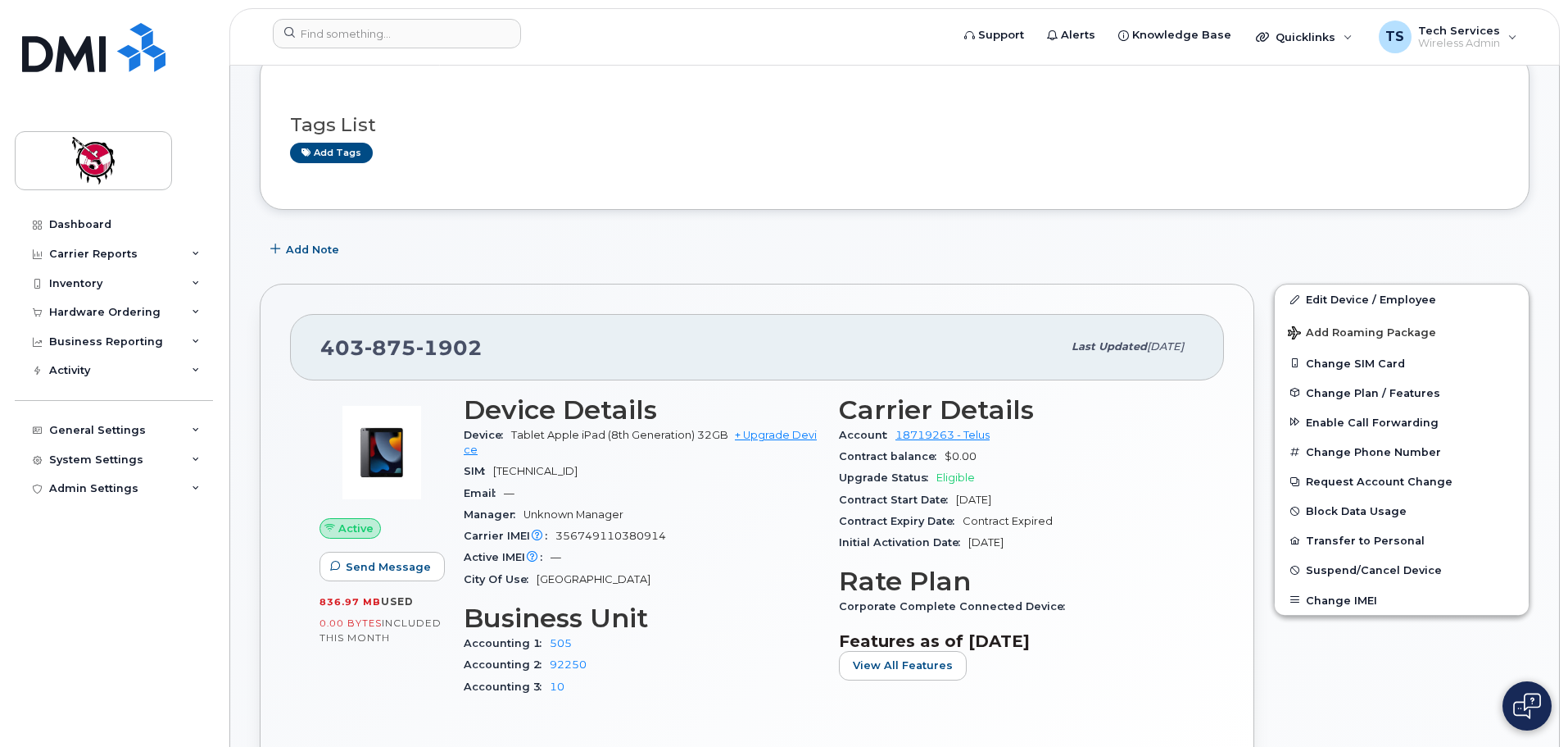
scroll to position [0, 0]
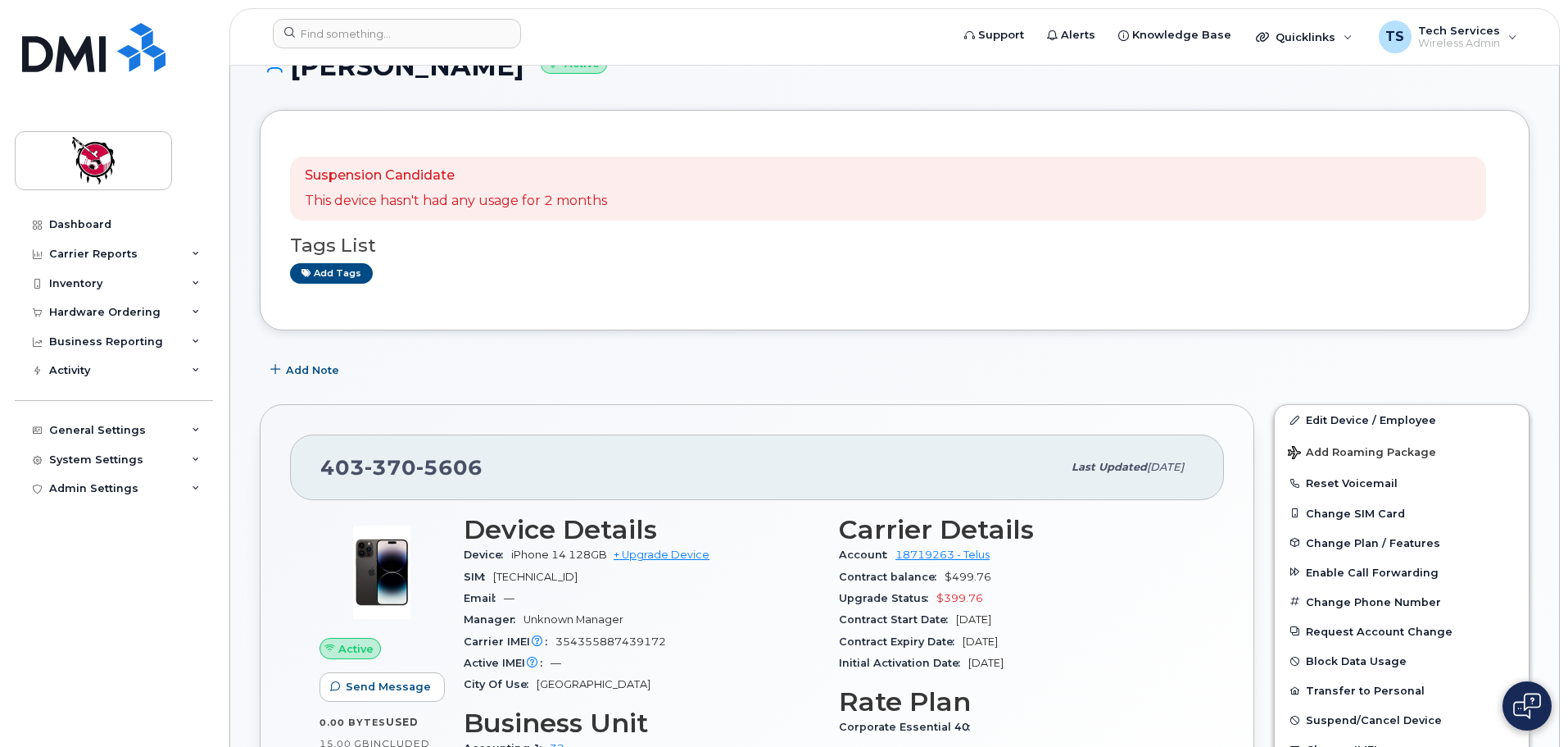
scroll to position [82, 0]
